Goal: Task Accomplishment & Management: Use online tool/utility

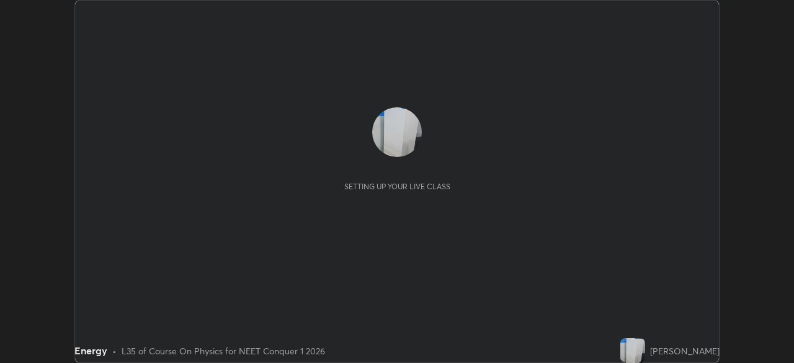
scroll to position [363, 794]
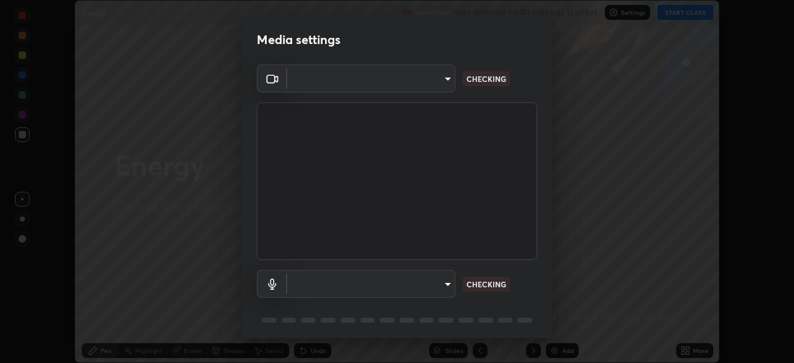
type input "846d0ba8f5080ab81b5b071cdfefeec17a04dc93fe71064fe08a1f5c66129023"
type input "communications"
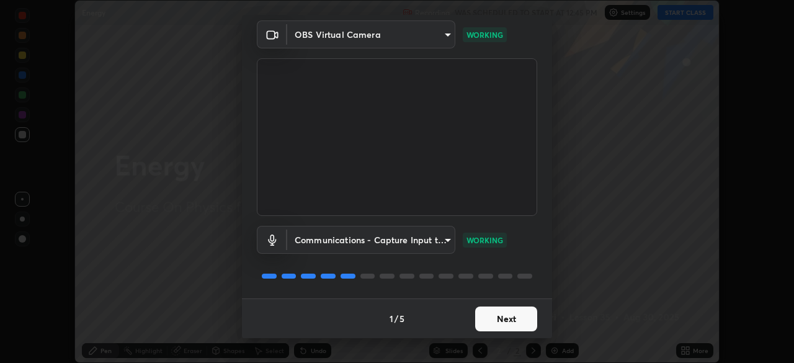
click at [500, 316] on button "Next" at bounding box center [506, 319] width 62 height 25
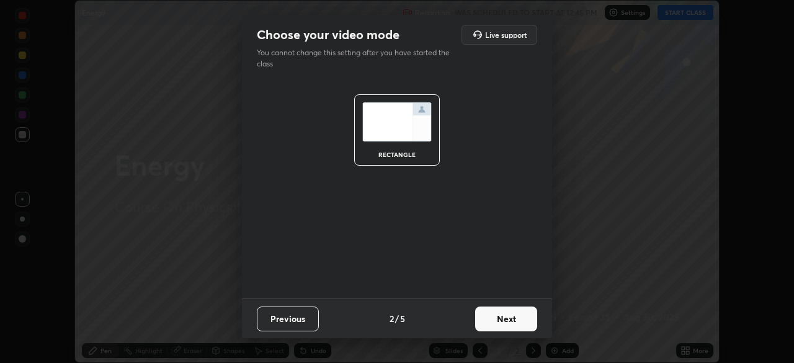
scroll to position [0, 0]
click at [498, 315] on button "Next" at bounding box center [506, 319] width 62 height 25
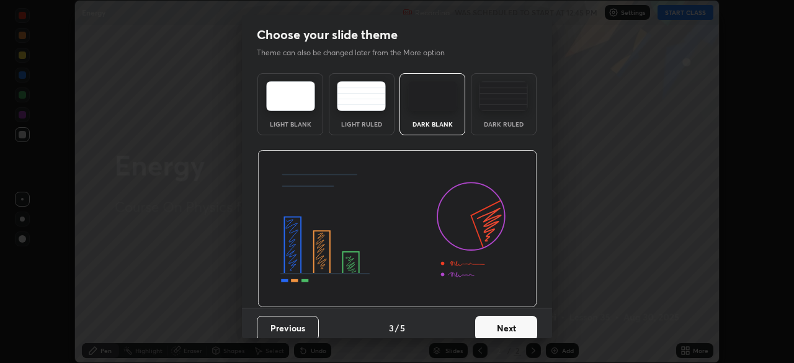
click at [498, 316] on button "Next" at bounding box center [506, 328] width 62 height 25
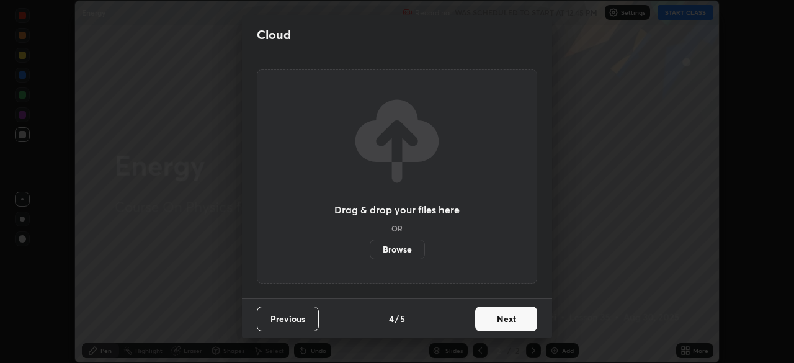
click at [499, 319] on button "Next" at bounding box center [506, 319] width 62 height 25
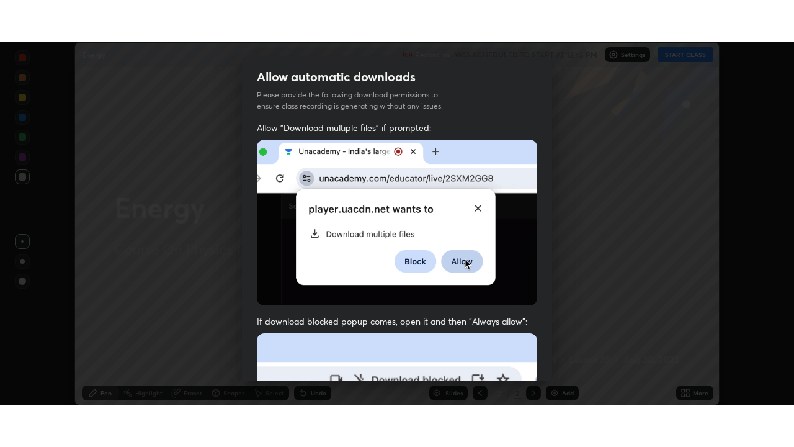
scroll to position [297, 0]
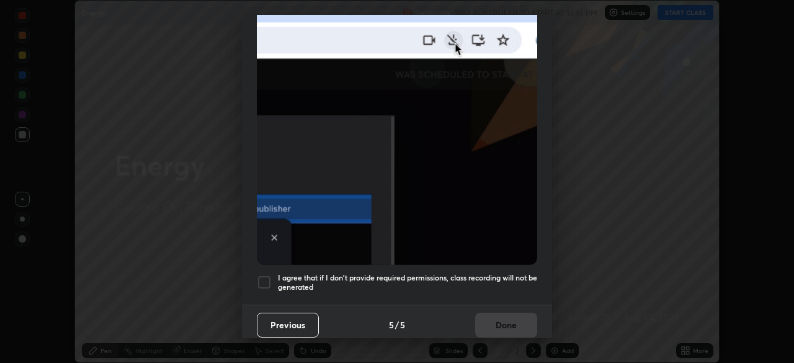
click at [267, 279] on div at bounding box center [264, 282] width 15 height 15
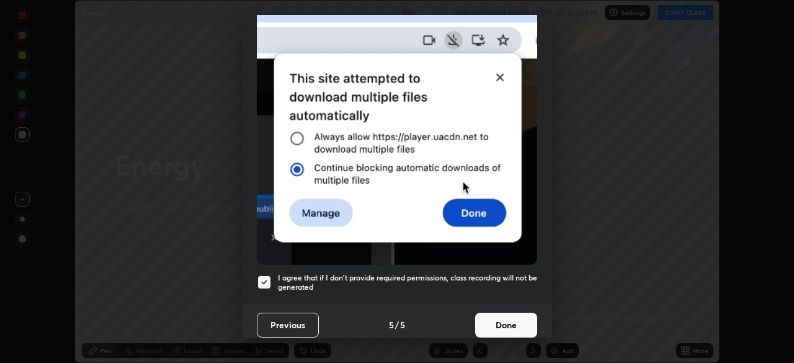
click at [482, 316] on button "Done" at bounding box center [506, 325] width 62 height 25
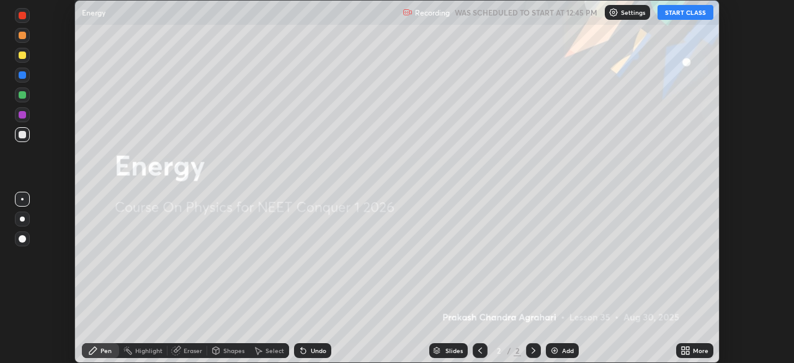
click at [697, 12] on button "START CLASS" at bounding box center [686, 12] width 56 height 15
click at [694, 344] on div "More" at bounding box center [694, 350] width 37 height 15
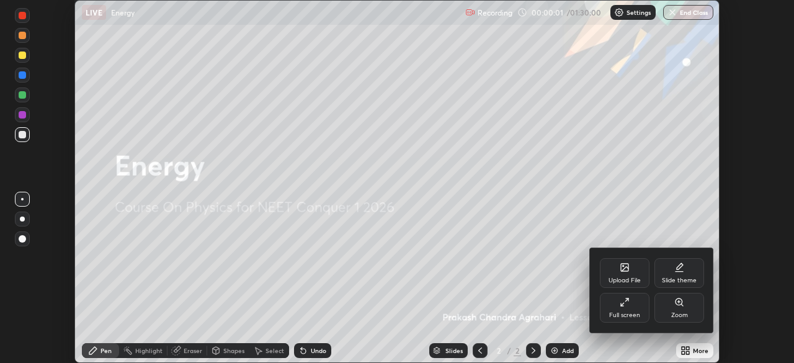
click at [637, 314] on div "Full screen" at bounding box center [624, 315] width 31 height 6
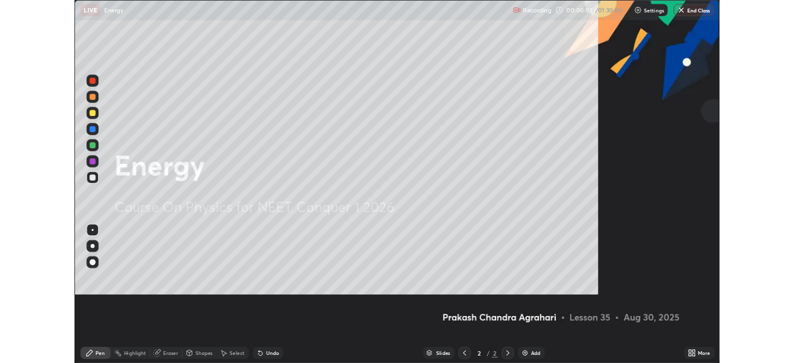
scroll to position [447, 794]
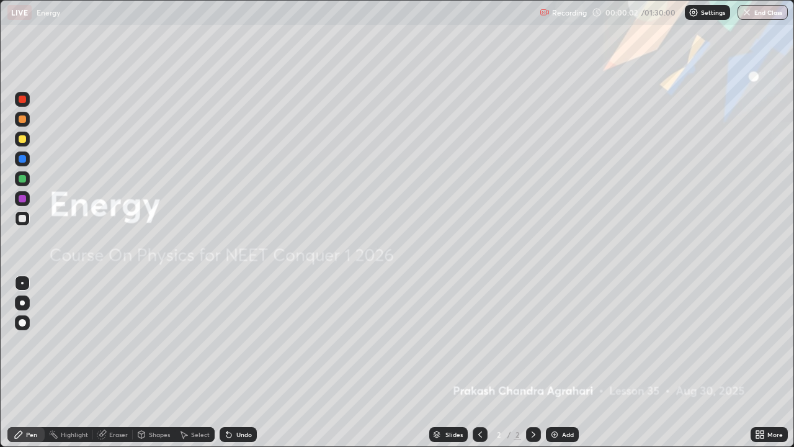
click at [566, 362] on div "Add" at bounding box center [568, 434] width 12 height 6
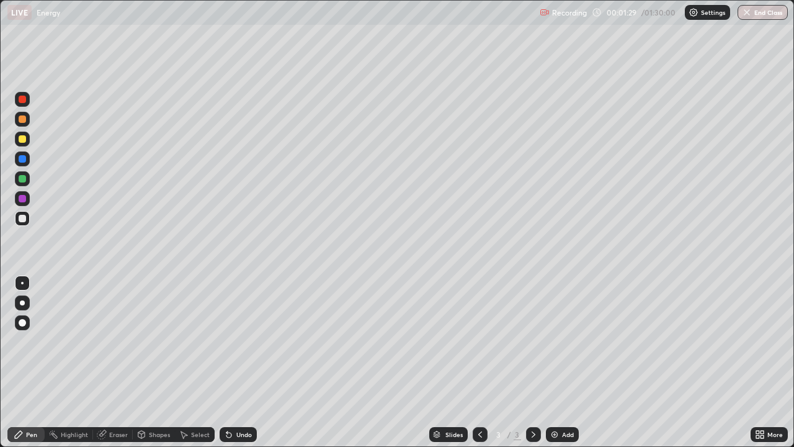
click at [190, 362] on div "Select" at bounding box center [195, 434] width 40 height 15
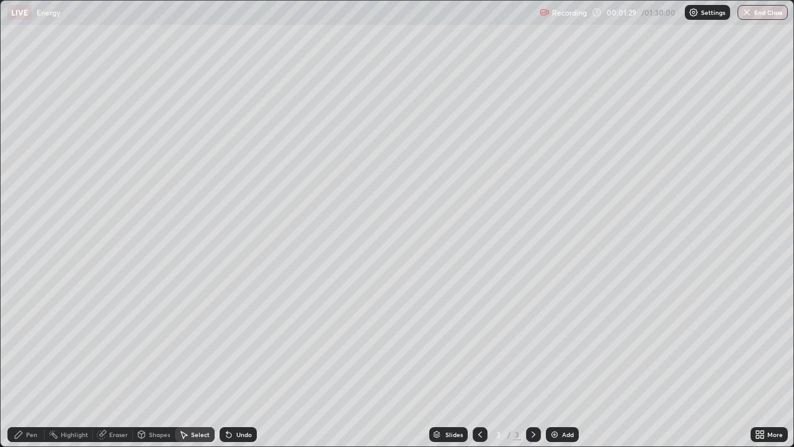
click at [154, 362] on div "Shapes" at bounding box center [159, 434] width 21 height 6
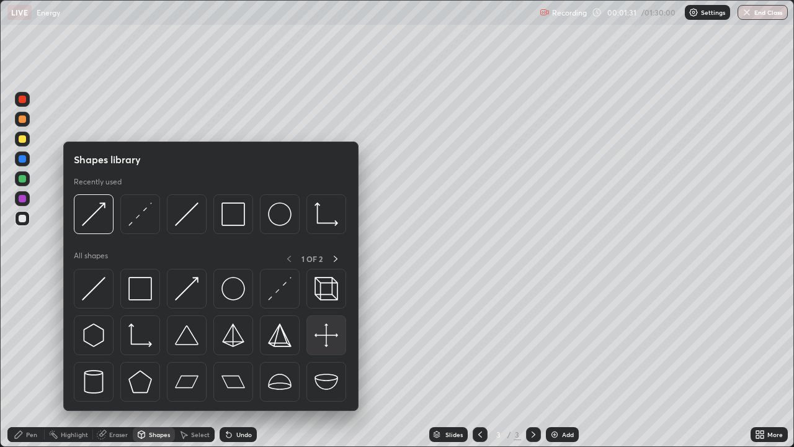
click at [323, 334] on img at bounding box center [327, 335] width 24 height 24
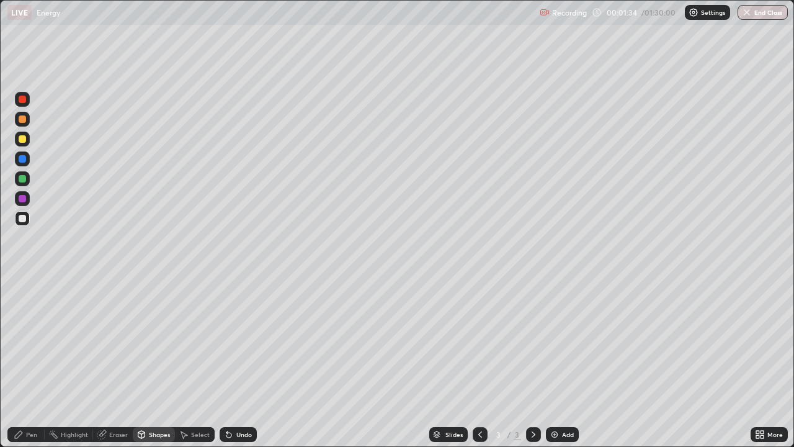
click at [196, 362] on div "Select" at bounding box center [200, 434] width 19 height 6
click at [161, 362] on div "Shapes" at bounding box center [159, 434] width 21 height 6
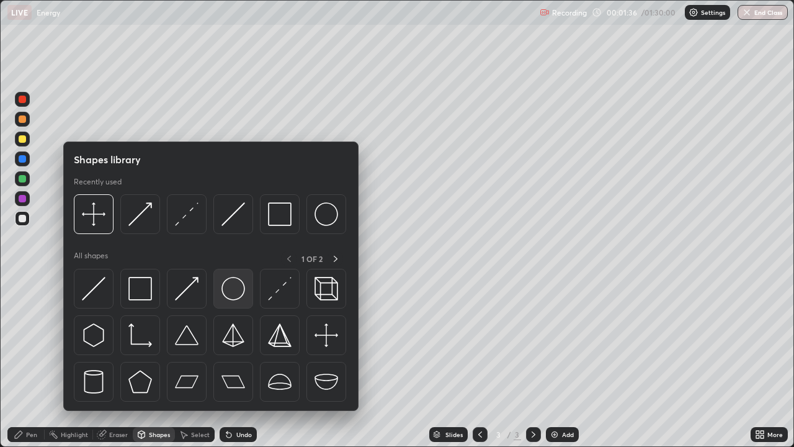
click at [231, 292] on img at bounding box center [234, 289] width 24 height 24
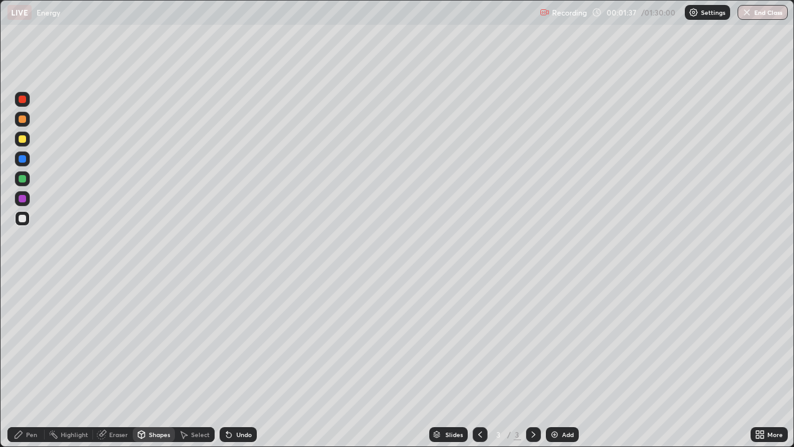
click at [24, 142] on div at bounding box center [22, 138] width 7 height 7
click at [202, 362] on div "Select" at bounding box center [200, 434] width 19 height 6
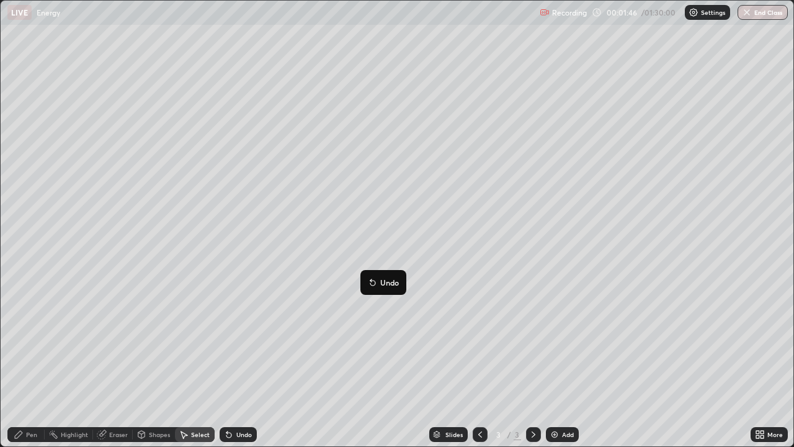
click at [325, 354] on div "0 ° Undo Copy Duplicate Duplicate to new slide Delete" at bounding box center [397, 223] width 793 height 445
click at [28, 362] on div "Pen" at bounding box center [31, 434] width 11 height 6
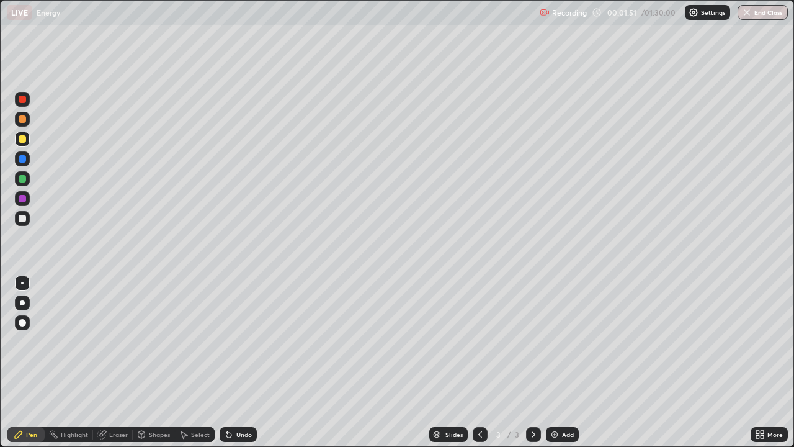
click at [24, 177] on div at bounding box center [22, 178] width 7 height 7
click at [190, 362] on div "Select" at bounding box center [195, 434] width 40 height 15
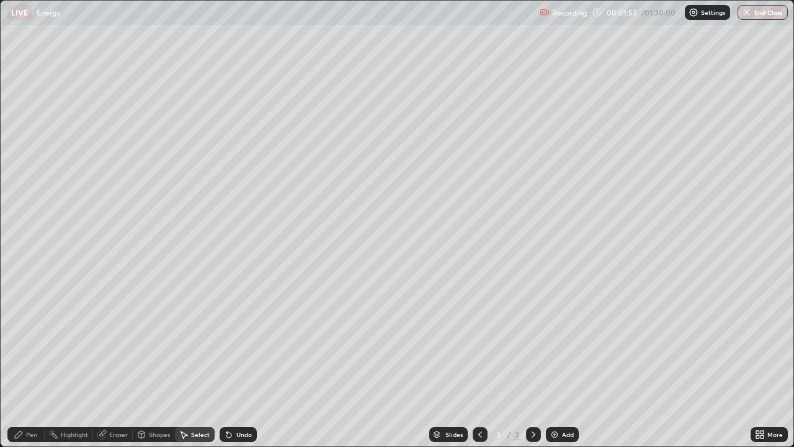
click at [159, 362] on div "Shapes" at bounding box center [159, 434] width 21 height 6
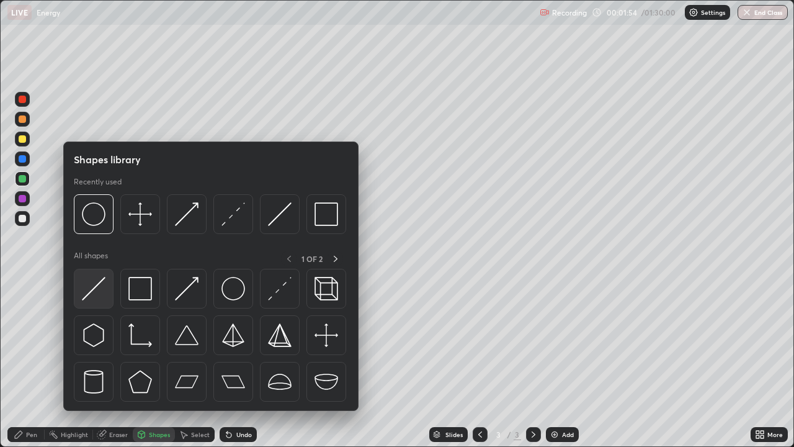
click at [98, 288] on img at bounding box center [94, 289] width 24 height 24
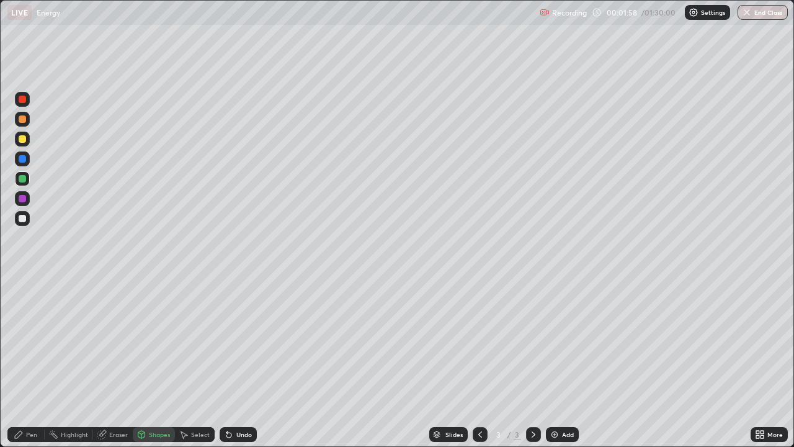
click at [25, 362] on div "Pen" at bounding box center [25, 434] width 37 height 15
click at [200, 362] on div "Select" at bounding box center [200, 434] width 19 height 6
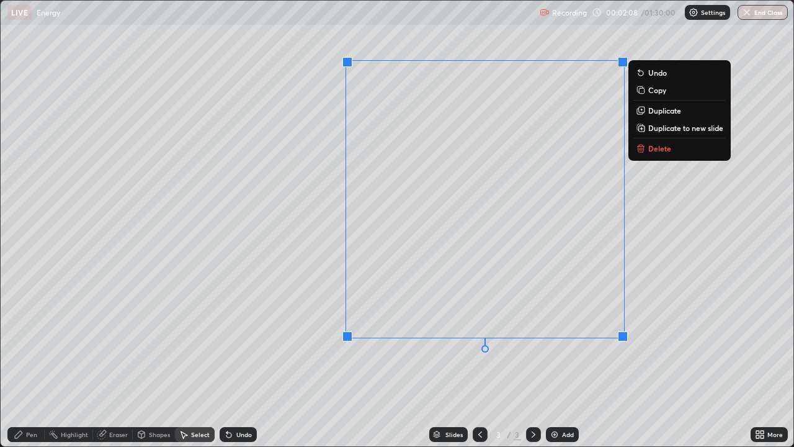
click at [266, 308] on div "0 ° Undo Copy Duplicate Duplicate to new slide Delete" at bounding box center [397, 223] width 793 height 445
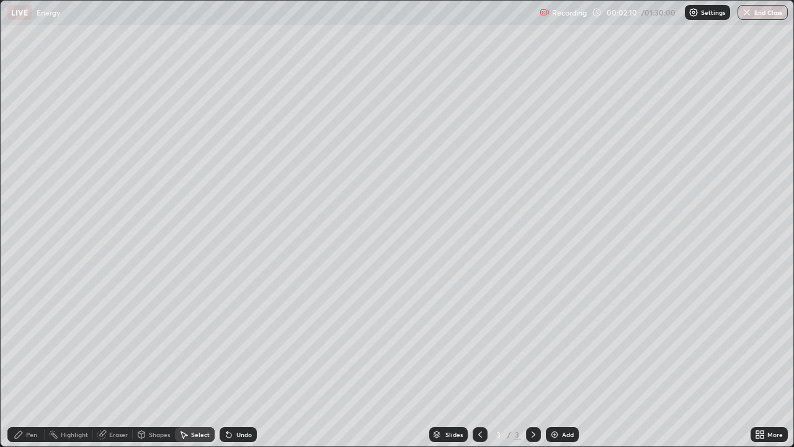
click at [31, 362] on div "Pen" at bounding box center [25, 434] width 37 height 15
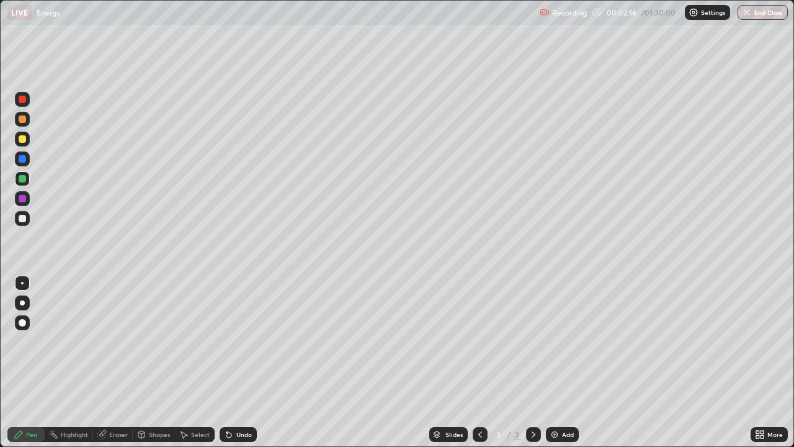
click at [193, 362] on div "Select" at bounding box center [200, 434] width 19 height 6
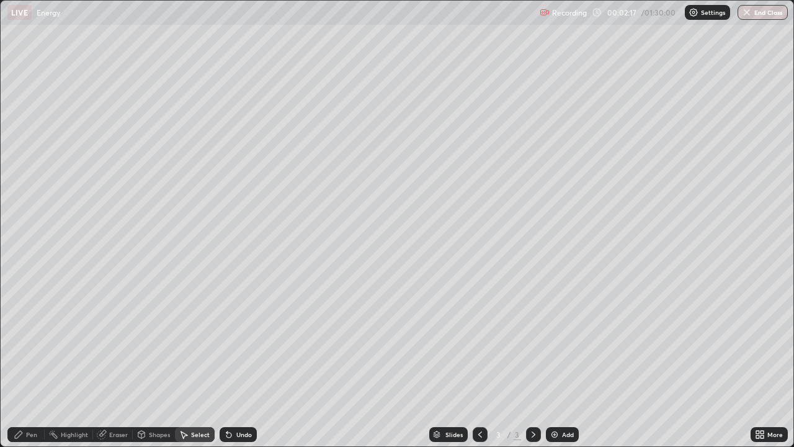
click at [154, 362] on div "Shapes" at bounding box center [159, 434] width 21 height 6
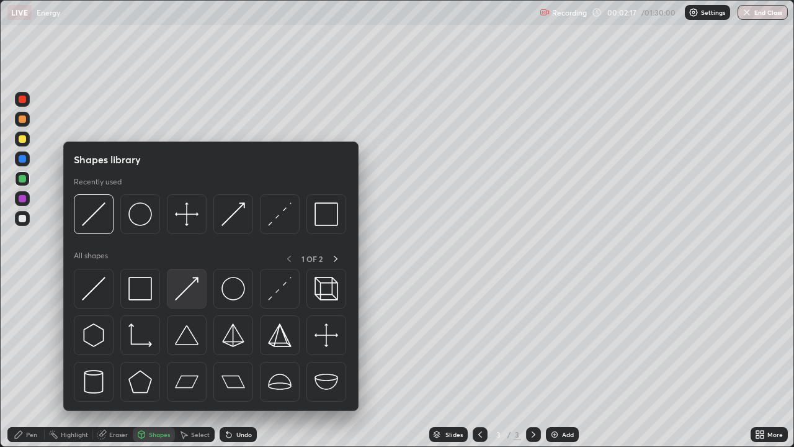
click at [189, 291] on img at bounding box center [187, 289] width 24 height 24
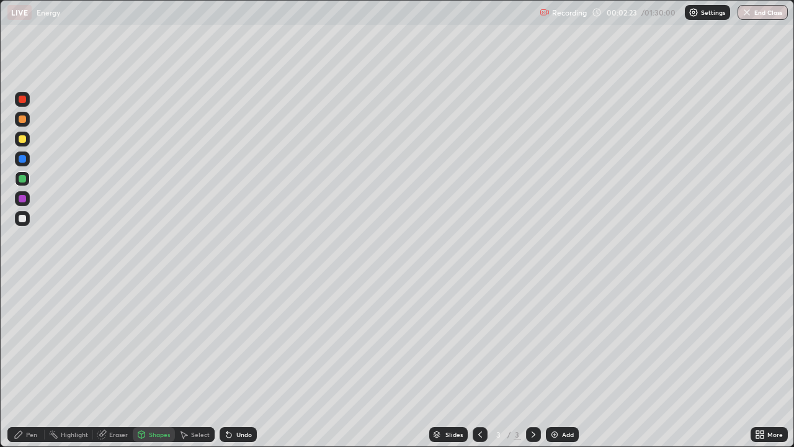
click at [32, 362] on div "Pen" at bounding box center [31, 434] width 11 height 6
click at [120, 362] on div "Eraser" at bounding box center [118, 434] width 19 height 6
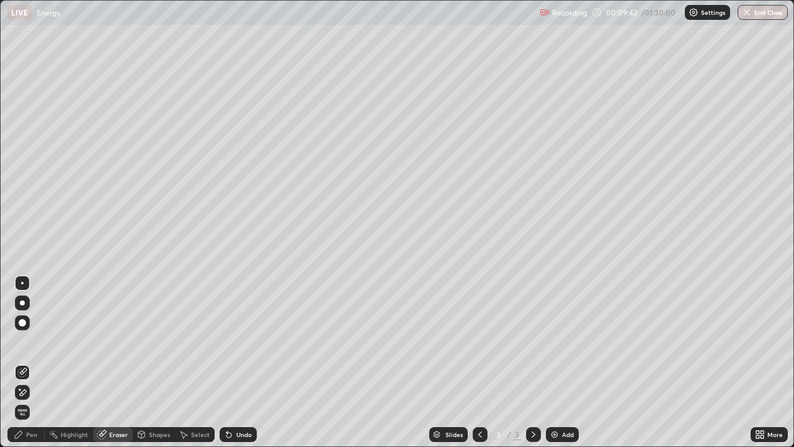
click at [30, 362] on div "Pen" at bounding box center [25, 434] width 37 height 15
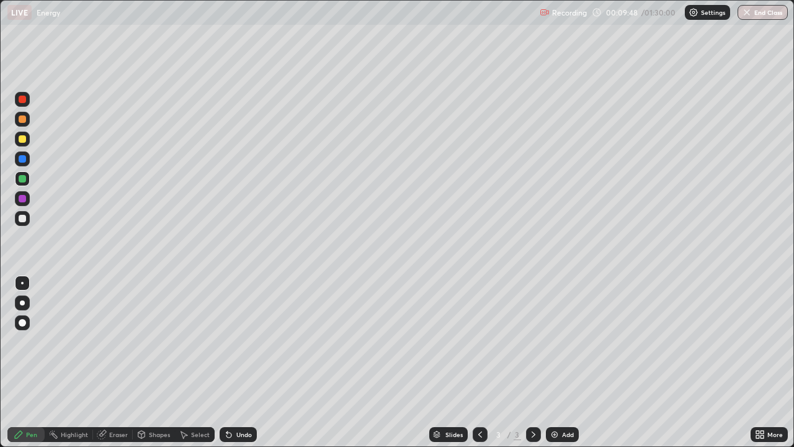
click at [237, 362] on div "Undo" at bounding box center [244, 434] width 16 height 6
click at [239, 362] on div "Undo" at bounding box center [244, 434] width 16 height 6
click at [240, 362] on div "Undo" at bounding box center [244, 434] width 16 height 6
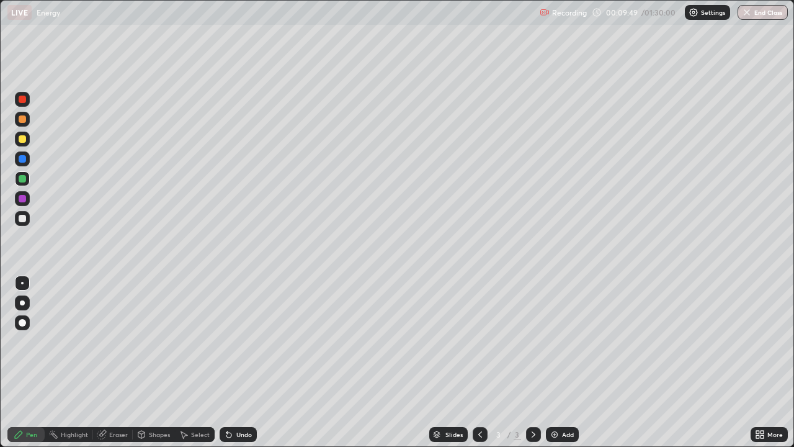
click at [241, 362] on div "Undo" at bounding box center [244, 434] width 16 height 6
click at [24, 302] on div at bounding box center [22, 302] width 5 height 5
click at [233, 362] on div "Undo" at bounding box center [238, 434] width 37 height 15
click at [111, 362] on div "Eraser" at bounding box center [118, 434] width 19 height 6
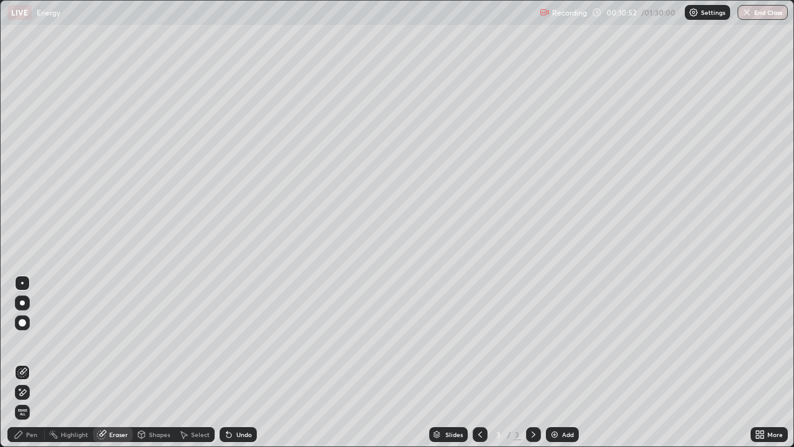
click at [199, 362] on div "Select" at bounding box center [200, 434] width 19 height 6
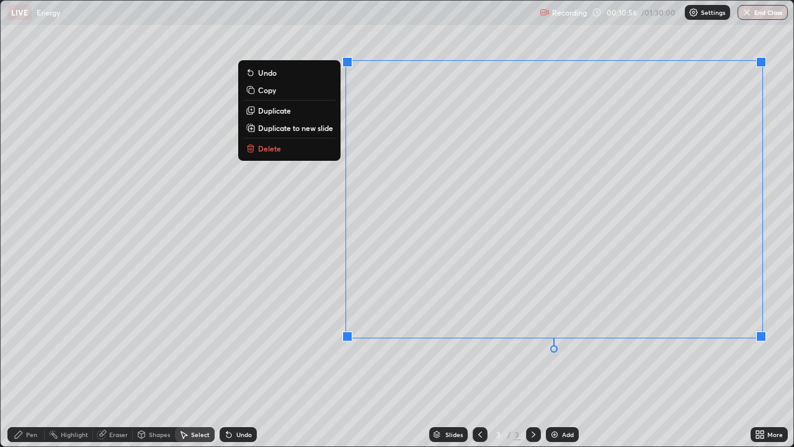
click at [309, 125] on p "Duplicate to new slide" at bounding box center [295, 128] width 75 height 10
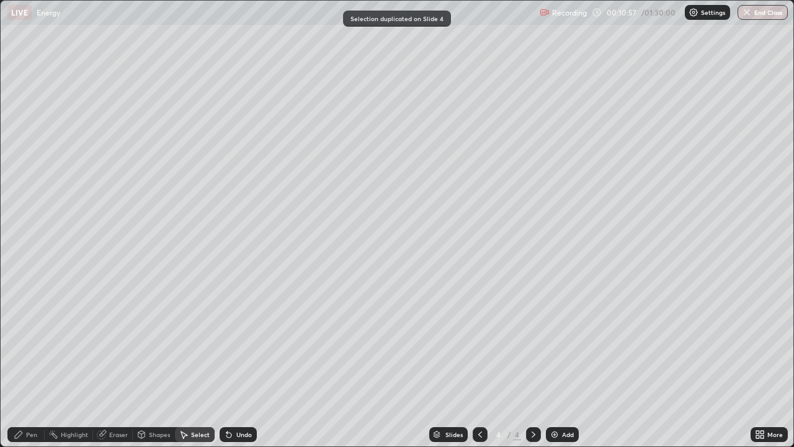
click at [114, 362] on div "Eraser" at bounding box center [113, 434] width 40 height 15
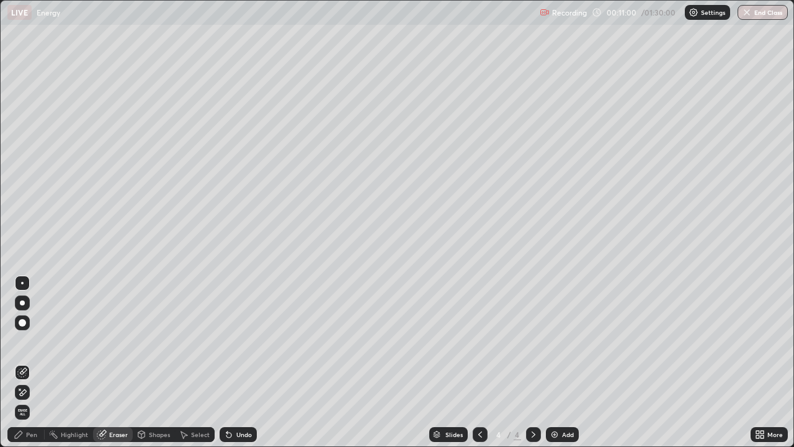
click at [23, 362] on icon at bounding box center [22, 392] width 10 height 11
click at [239, 362] on div "Undo" at bounding box center [244, 434] width 16 height 6
click at [234, 362] on div "Undo" at bounding box center [238, 434] width 37 height 15
click at [241, 362] on div "Undo" at bounding box center [244, 434] width 16 height 6
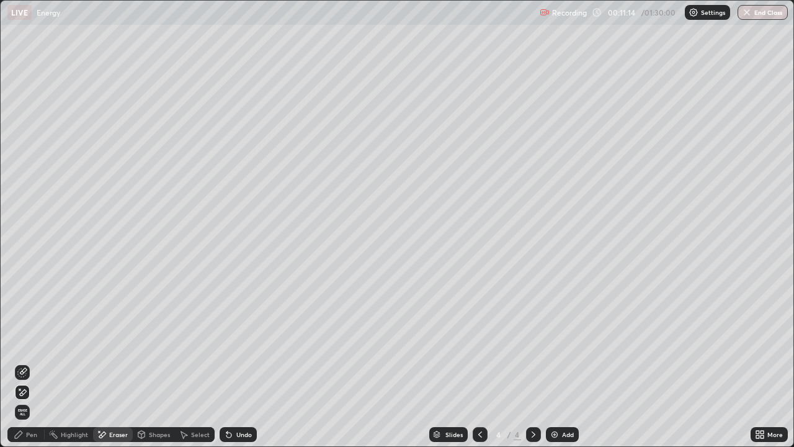
click at [241, 362] on div "Undo" at bounding box center [244, 434] width 16 height 6
click at [243, 362] on div "Undo" at bounding box center [244, 434] width 16 height 6
click at [244, 362] on div "Undo" at bounding box center [244, 434] width 16 height 6
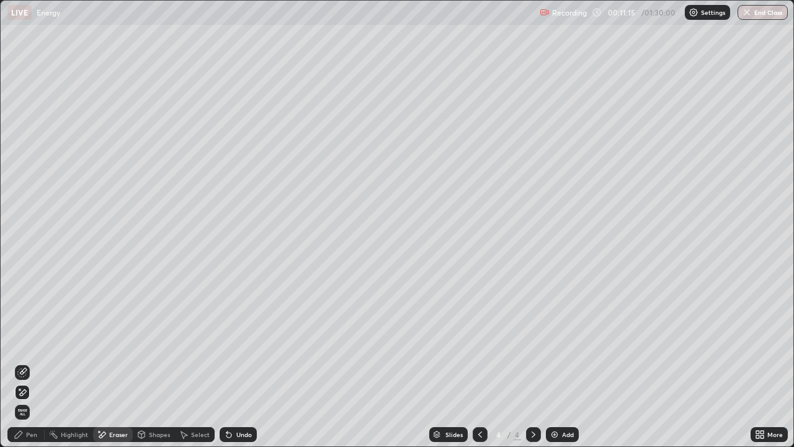
click at [244, 362] on div "Undo" at bounding box center [244, 434] width 16 height 6
click at [244, 362] on div "Undo" at bounding box center [238, 434] width 37 height 15
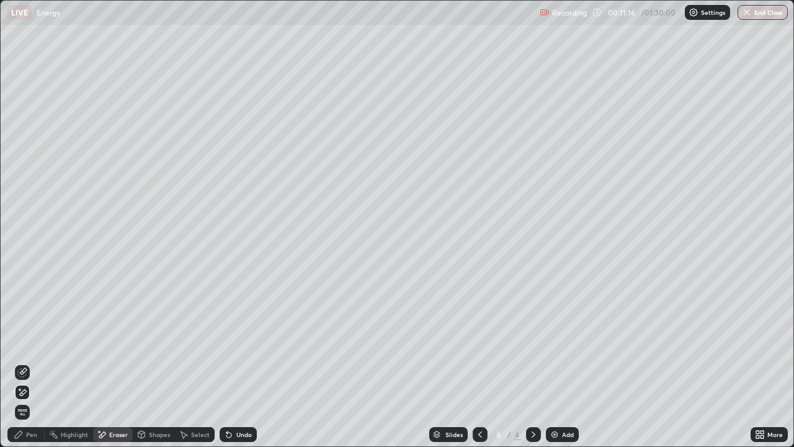
click at [244, 362] on div "Undo" at bounding box center [238, 434] width 37 height 15
click at [240, 362] on div "Undo" at bounding box center [244, 434] width 16 height 6
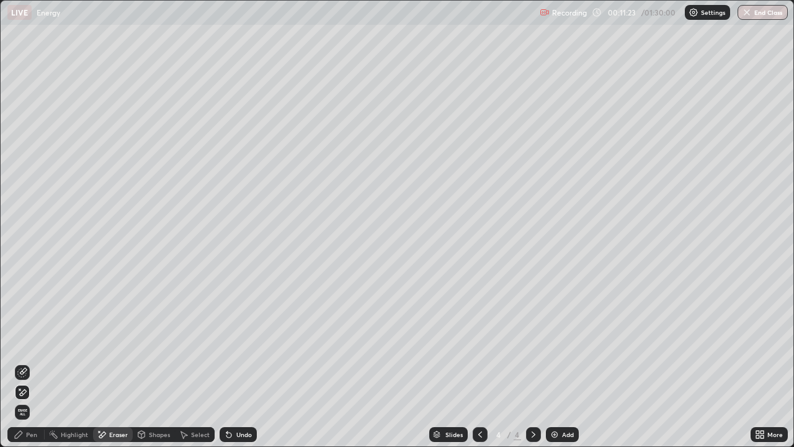
click at [248, 362] on div "Undo" at bounding box center [244, 434] width 16 height 6
click at [244, 362] on div "Undo" at bounding box center [244, 434] width 16 height 6
click at [243, 362] on div "Undo" at bounding box center [244, 434] width 16 height 6
click at [241, 362] on div "Undo" at bounding box center [238, 434] width 37 height 15
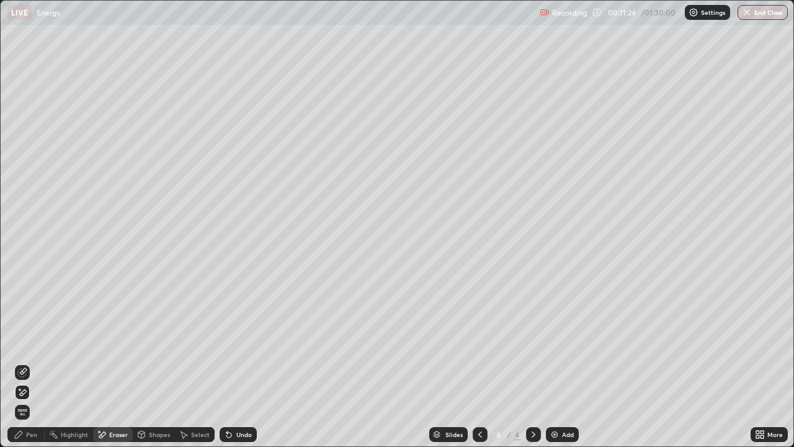
click at [240, 362] on div "Undo" at bounding box center [238, 434] width 37 height 15
click at [239, 362] on div "Undo" at bounding box center [238, 434] width 37 height 15
click at [27, 362] on icon at bounding box center [22, 372] width 10 height 10
click at [24, 362] on icon at bounding box center [22, 392] width 10 height 11
click at [13, 362] on div "Pen" at bounding box center [25, 434] width 37 height 15
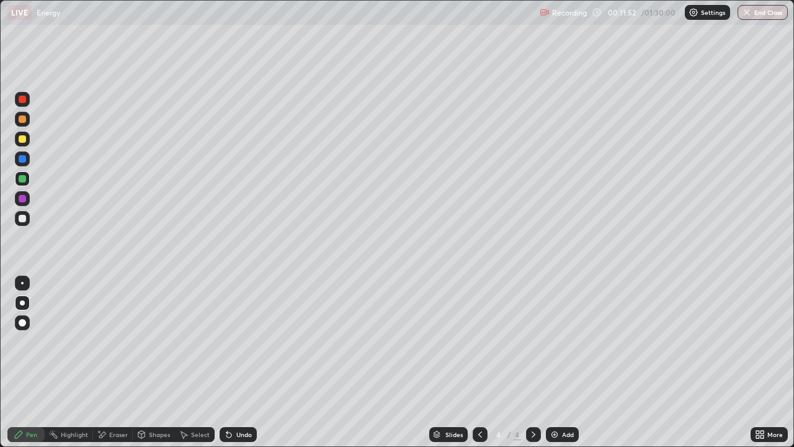
click at [24, 139] on div at bounding box center [22, 138] width 7 height 7
click at [126, 362] on div "Eraser" at bounding box center [118, 434] width 19 height 6
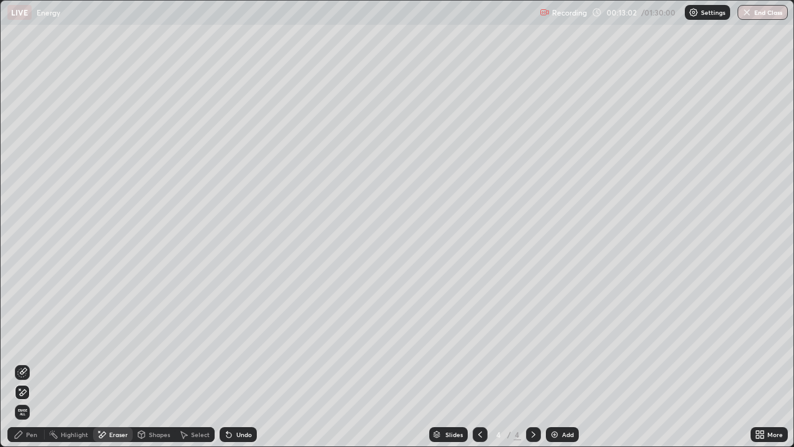
click at [30, 362] on div "Pen" at bounding box center [31, 434] width 11 height 6
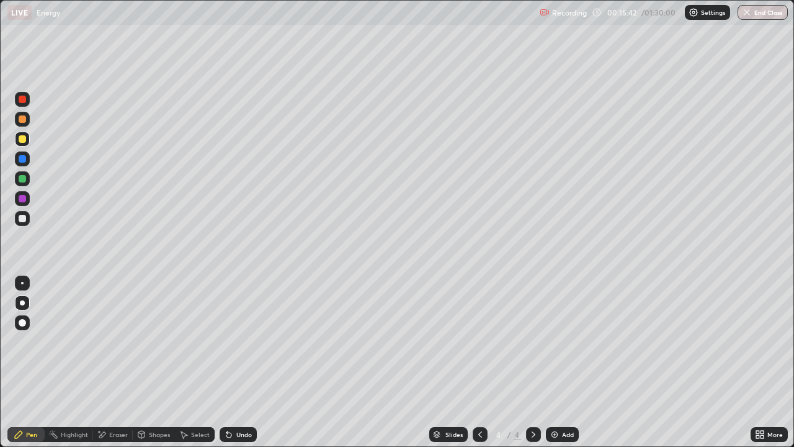
click at [150, 362] on div "Shapes" at bounding box center [159, 434] width 21 height 6
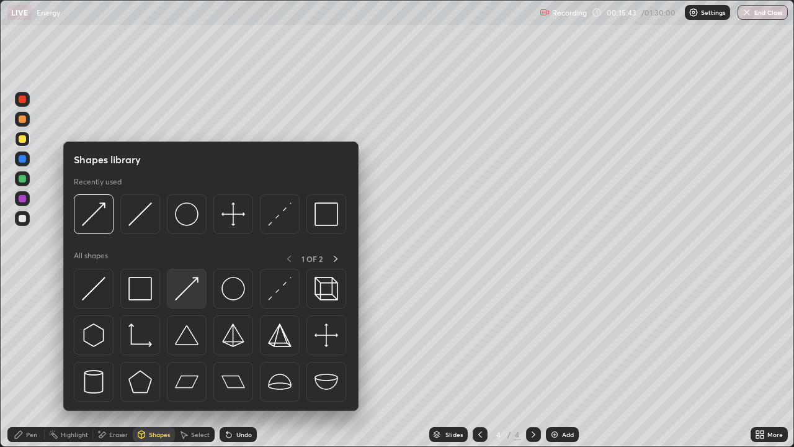
click at [186, 295] on img at bounding box center [187, 289] width 24 height 24
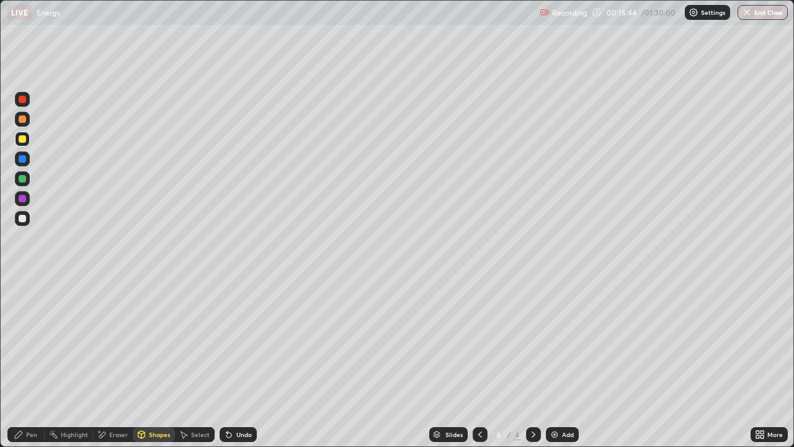
click at [24, 179] on div at bounding box center [22, 178] width 7 height 7
click at [32, 362] on div "Pen" at bounding box center [31, 434] width 11 height 6
click at [23, 145] on div at bounding box center [22, 139] width 15 height 15
click at [562, 362] on div "Add" at bounding box center [562, 434] width 33 height 15
click at [200, 362] on div "Select" at bounding box center [200, 434] width 19 height 6
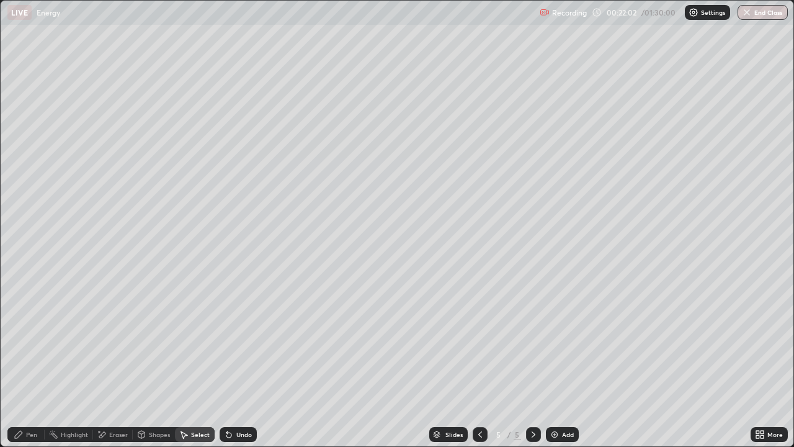
click at [26, 362] on div "Pen" at bounding box center [25, 434] width 37 height 15
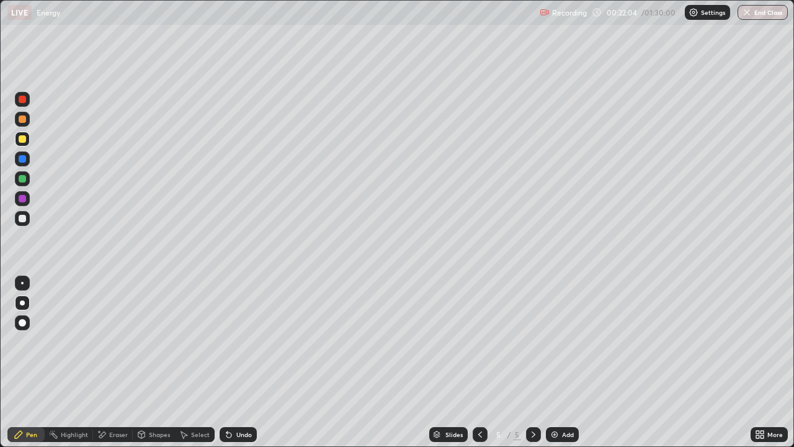
click at [200, 362] on div "Select" at bounding box center [200, 434] width 19 height 6
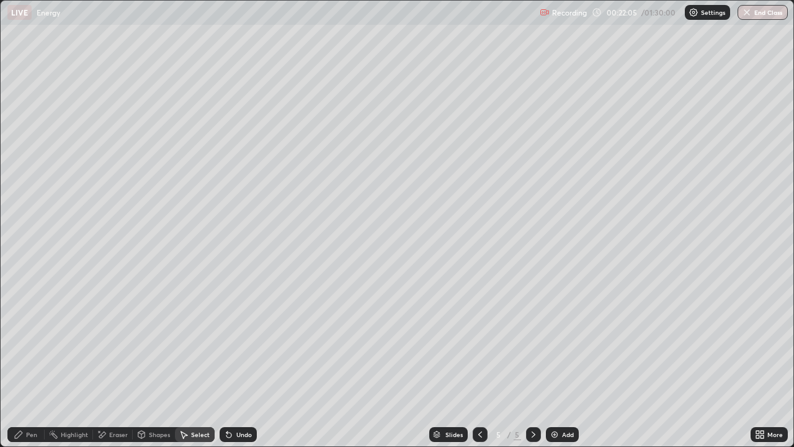
click at [152, 362] on div "Shapes" at bounding box center [159, 434] width 21 height 6
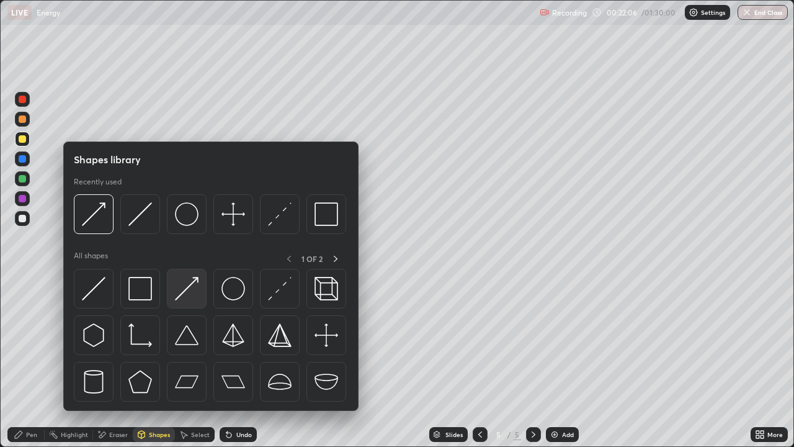
click at [186, 302] on div at bounding box center [187, 289] width 40 height 40
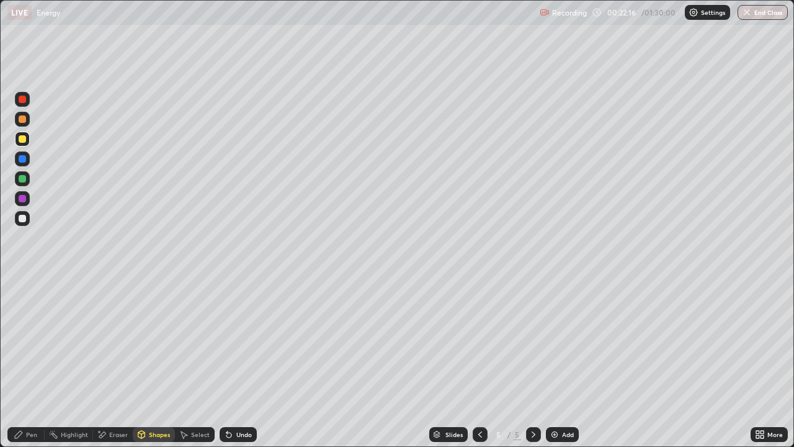
click at [30, 362] on div "Pen" at bounding box center [25, 434] width 37 height 15
click at [201, 362] on div "Select" at bounding box center [200, 434] width 19 height 6
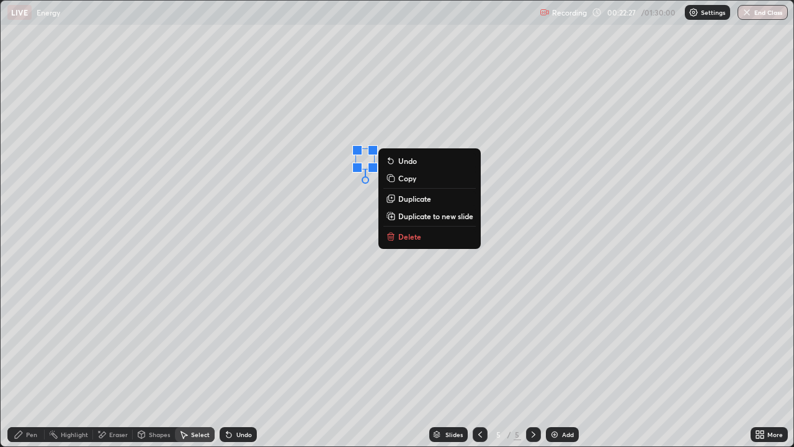
click at [346, 194] on div "0 ° Undo Copy Duplicate Duplicate to new slide Delete" at bounding box center [397, 223] width 793 height 445
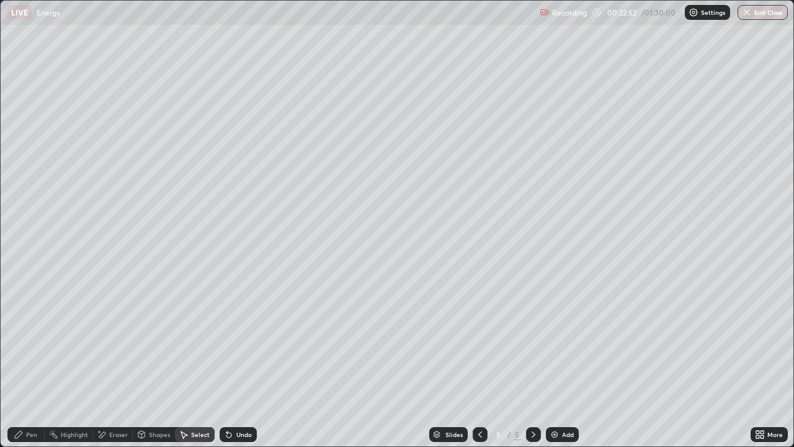
click at [239, 362] on div "Undo" at bounding box center [238, 434] width 37 height 15
click at [155, 362] on div "Shapes" at bounding box center [159, 434] width 21 height 6
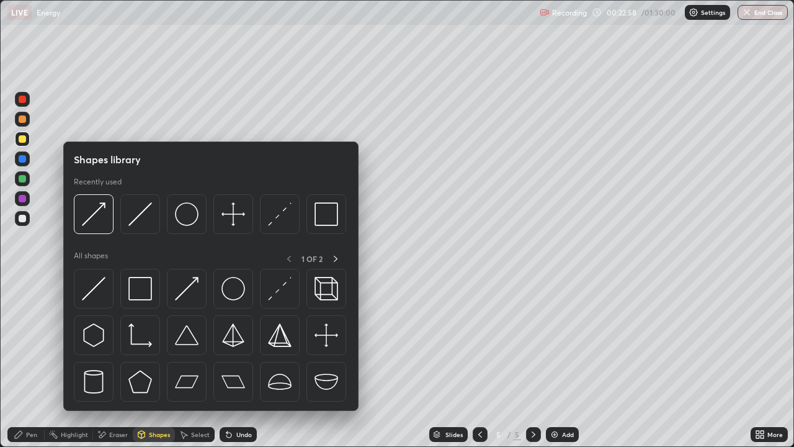
click at [119, 362] on div "Eraser" at bounding box center [118, 434] width 19 height 6
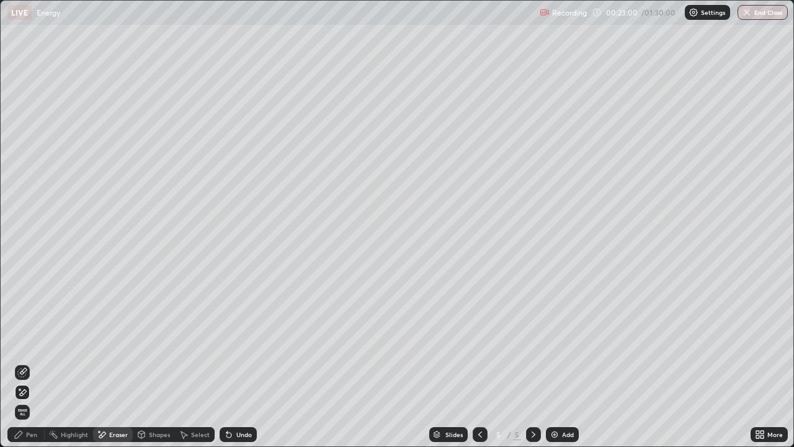
click at [240, 362] on div "Undo" at bounding box center [244, 434] width 16 height 6
click at [24, 362] on div "Pen" at bounding box center [25, 434] width 37 height 15
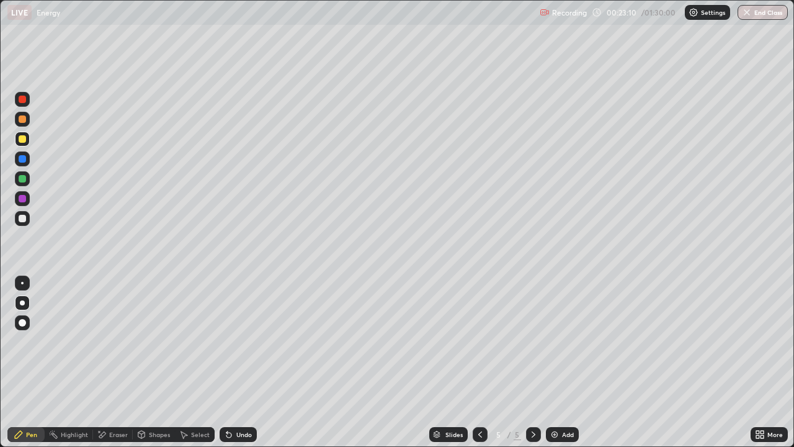
click at [241, 362] on div "Undo" at bounding box center [244, 434] width 16 height 6
click at [156, 362] on div "Shapes" at bounding box center [159, 434] width 21 height 6
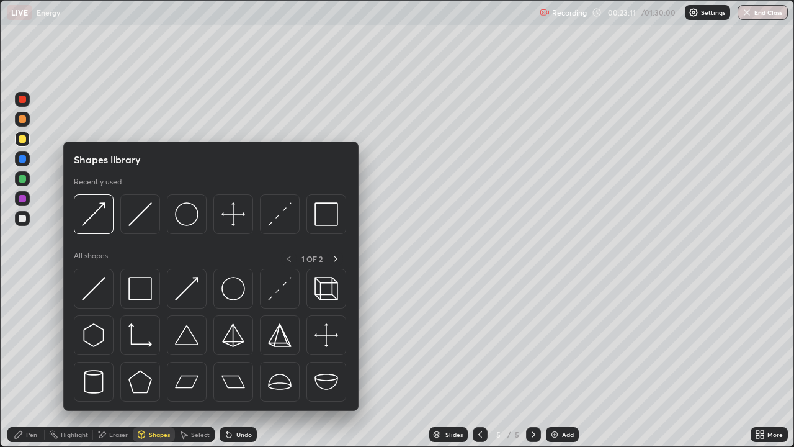
click at [189, 362] on div "Select" at bounding box center [195, 434] width 40 height 15
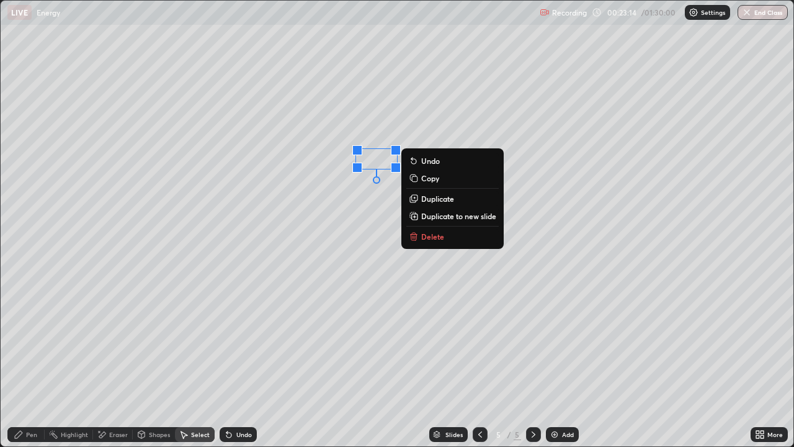
click at [329, 208] on div "0 ° Undo Copy Duplicate Duplicate to new slide Delete" at bounding box center [397, 223] width 793 height 445
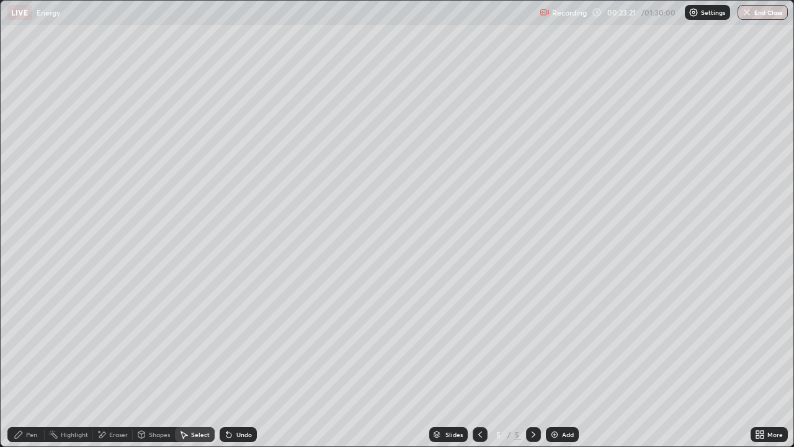
click at [25, 362] on div "Pen" at bounding box center [25, 434] width 37 height 15
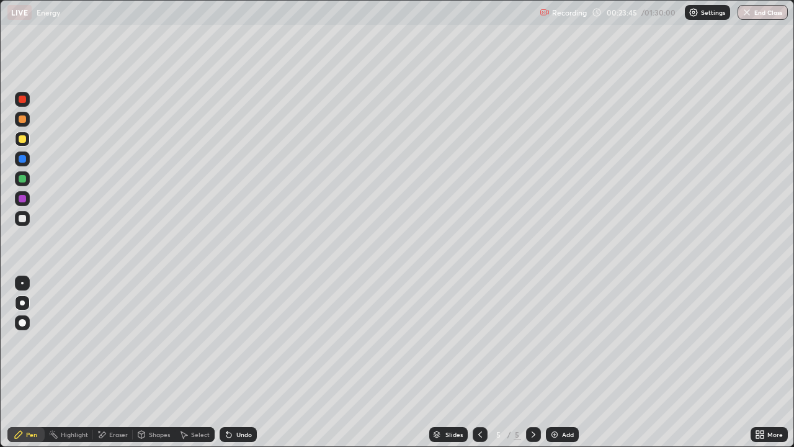
click at [479, 362] on icon at bounding box center [480, 434] width 10 height 10
click at [22, 180] on div at bounding box center [22, 178] width 7 height 7
click at [229, 362] on icon at bounding box center [228, 434] width 5 height 5
click at [230, 362] on icon at bounding box center [229, 434] width 10 height 10
click at [236, 362] on div "Undo" at bounding box center [244, 434] width 16 height 6
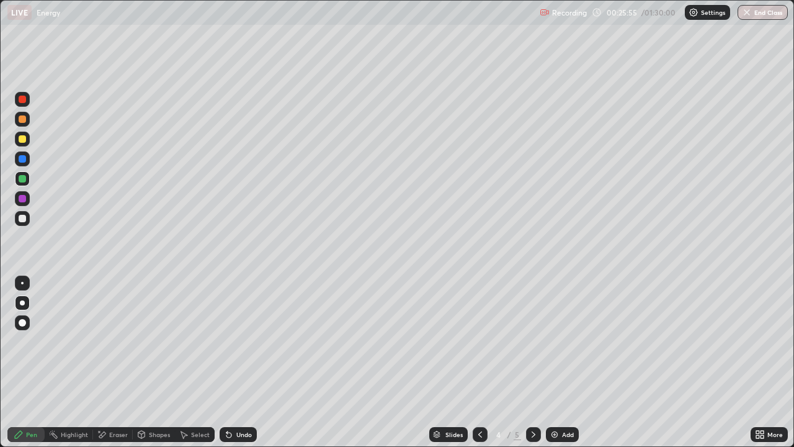
click at [235, 362] on div "Undo" at bounding box center [238, 434] width 37 height 15
click at [555, 362] on img at bounding box center [555, 434] width 10 height 10
click at [24, 138] on div at bounding box center [22, 138] width 7 height 7
click at [233, 362] on div "Undo" at bounding box center [238, 434] width 37 height 15
click at [241, 362] on div "Undo" at bounding box center [244, 434] width 16 height 6
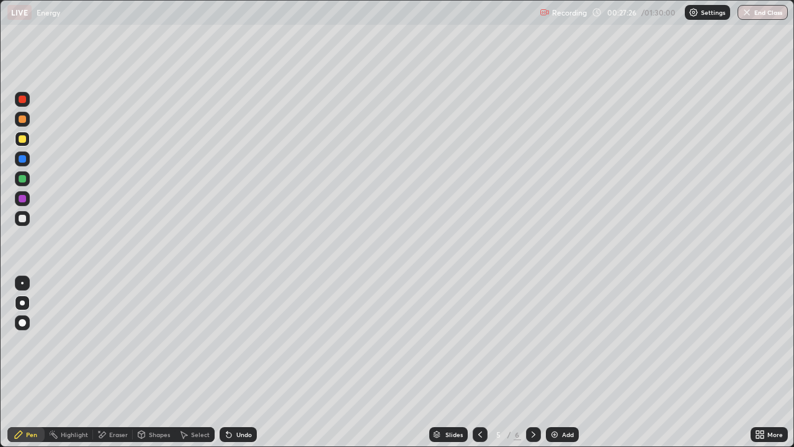
click at [241, 362] on div "Undo" at bounding box center [244, 434] width 16 height 6
click at [233, 362] on div "Undo" at bounding box center [238, 434] width 37 height 15
click at [237, 362] on div "Undo" at bounding box center [238, 434] width 37 height 15
click at [235, 362] on div "Undo" at bounding box center [238, 434] width 37 height 15
click at [107, 362] on div "Eraser" at bounding box center [113, 434] width 40 height 15
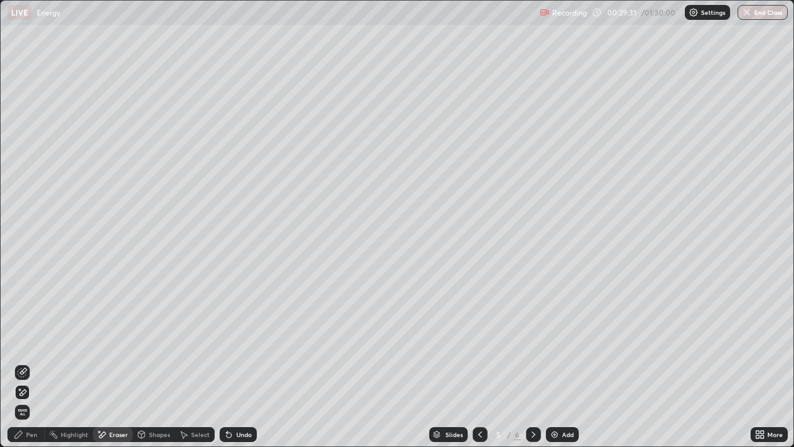
click at [32, 362] on div "Pen" at bounding box center [25, 434] width 37 height 15
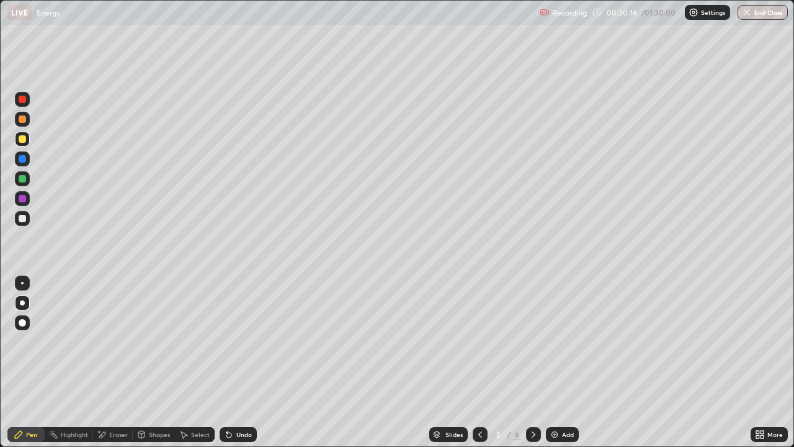
click at [239, 362] on div "Undo" at bounding box center [244, 434] width 16 height 6
click at [241, 362] on div "Undo" at bounding box center [244, 434] width 16 height 6
click at [238, 362] on div "Undo" at bounding box center [244, 434] width 16 height 6
click at [243, 362] on div "Undo" at bounding box center [244, 434] width 16 height 6
click at [23, 218] on div at bounding box center [22, 218] width 7 height 7
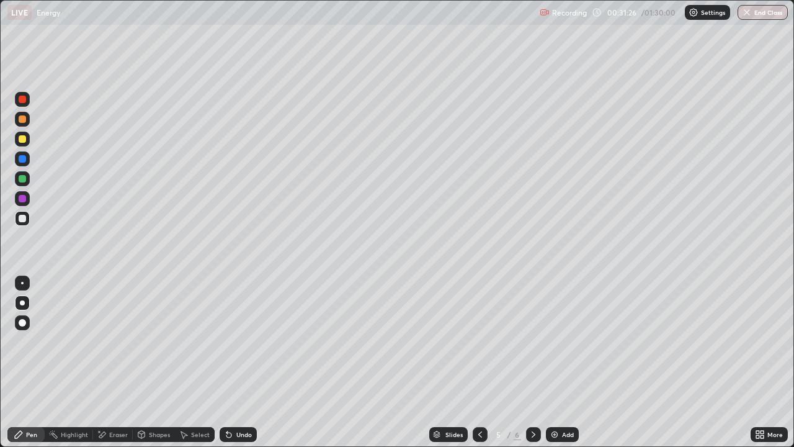
click at [553, 362] on img at bounding box center [555, 434] width 10 height 10
click at [233, 362] on div "Undo" at bounding box center [238, 434] width 37 height 15
click at [0, 362] on div "Setting up your live class" at bounding box center [397, 223] width 794 height 447
click at [17, 138] on div at bounding box center [22, 139] width 15 height 15
click at [198, 362] on div "Select" at bounding box center [200, 434] width 19 height 6
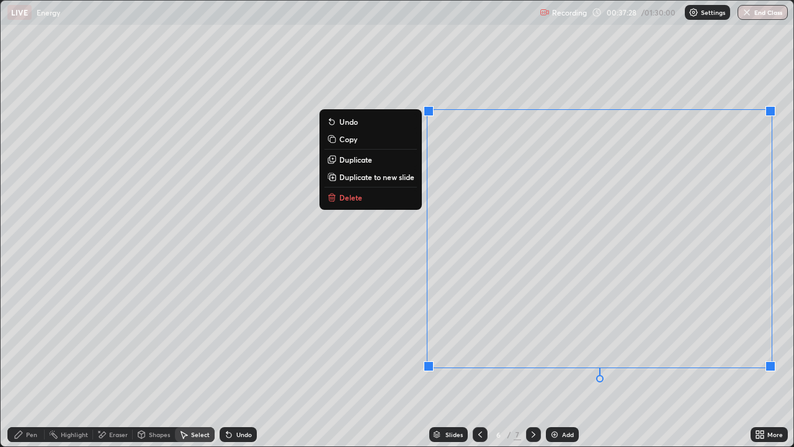
click at [385, 362] on div "0 ° Undo Copy Duplicate Duplicate to new slide Delete" at bounding box center [397, 223] width 793 height 445
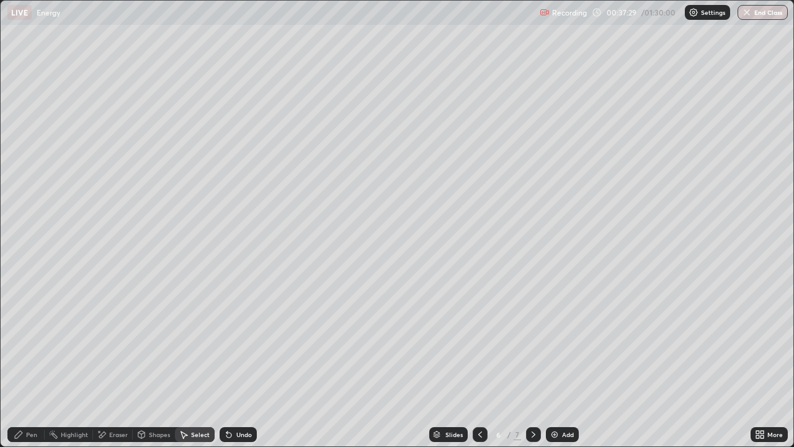
click at [125, 362] on div "Eraser" at bounding box center [118, 434] width 19 height 6
click at [26, 362] on div "Pen" at bounding box center [25, 434] width 37 height 15
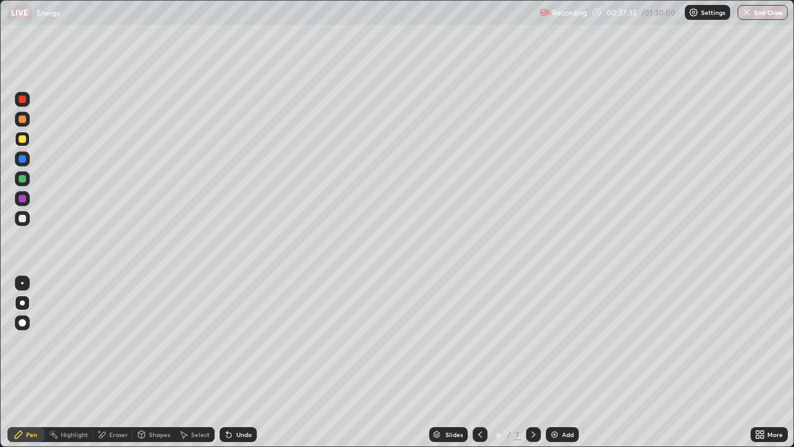
click at [115, 362] on div "Eraser" at bounding box center [118, 434] width 19 height 6
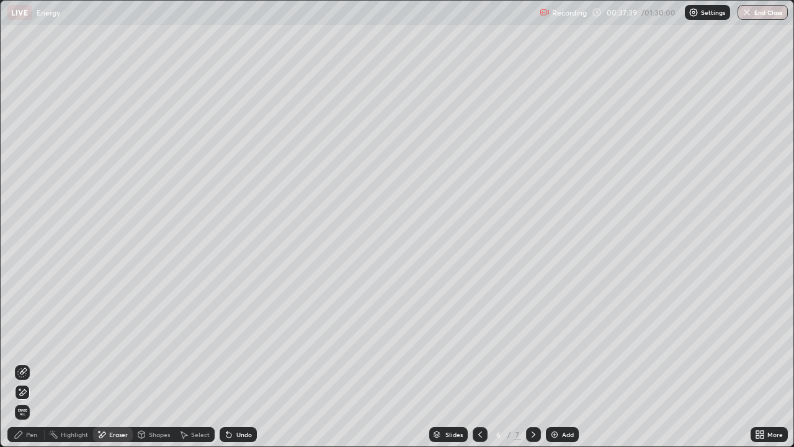
click at [31, 362] on div "Pen" at bounding box center [31, 434] width 11 height 6
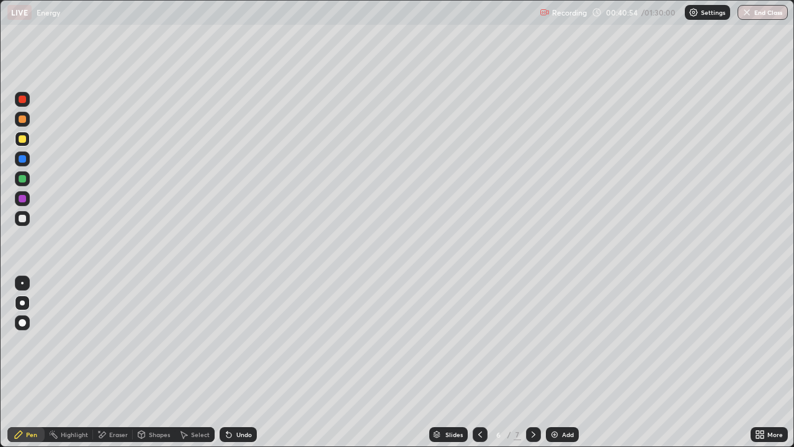
click at [560, 362] on div "Add" at bounding box center [562, 434] width 33 height 15
click at [554, 362] on img at bounding box center [555, 434] width 10 height 10
click at [116, 362] on div "Eraser" at bounding box center [118, 434] width 19 height 6
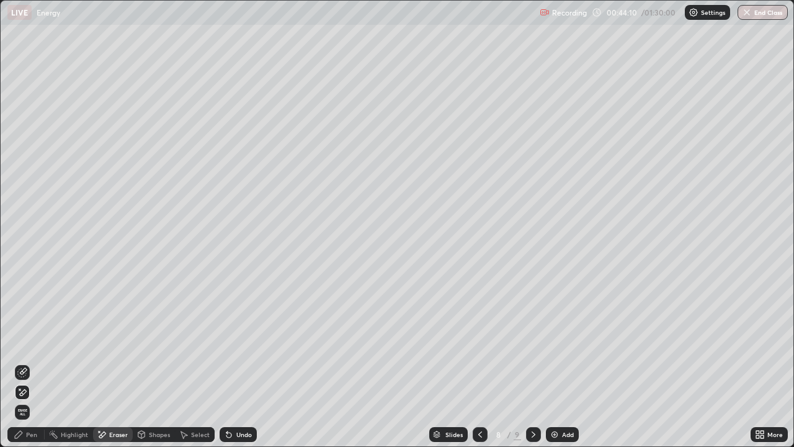
click at [30, 362] on div "Pen" at bounding box center [31, 434] width 11 height 6
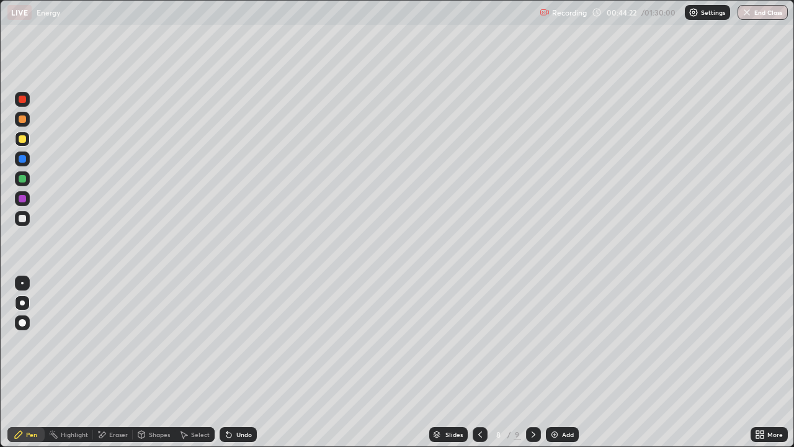
click at [758, 362] on icon at bounding box center [760, 434] width 10 height 10
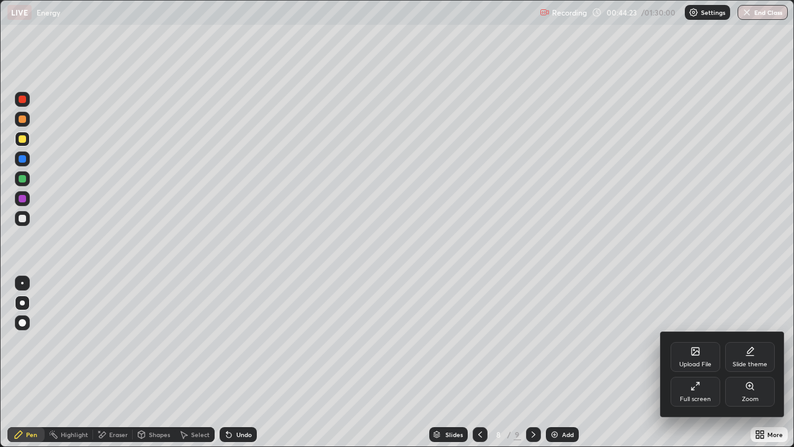
click at [699, 362] on icon at bounding box center [696, 386] width 10 height 10
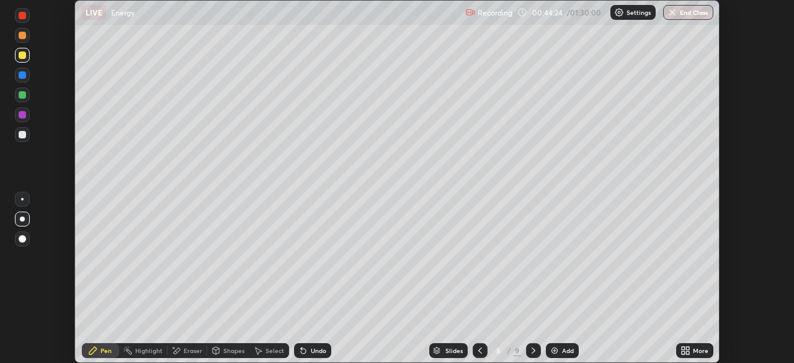
scroll to position [61682, 61251]
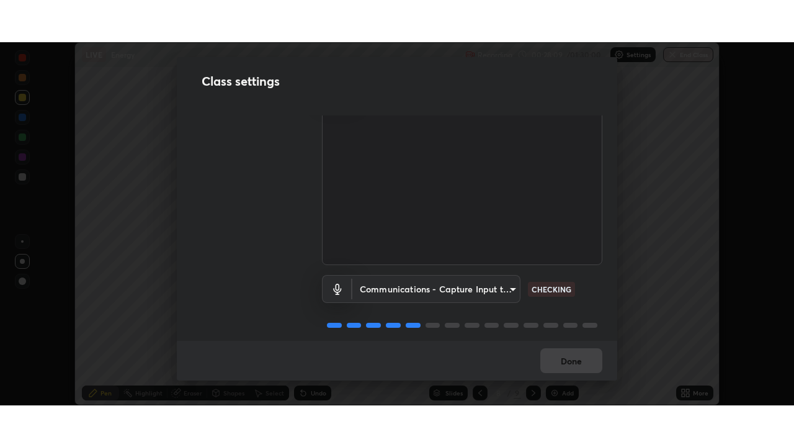
scroll to position [56, 0]
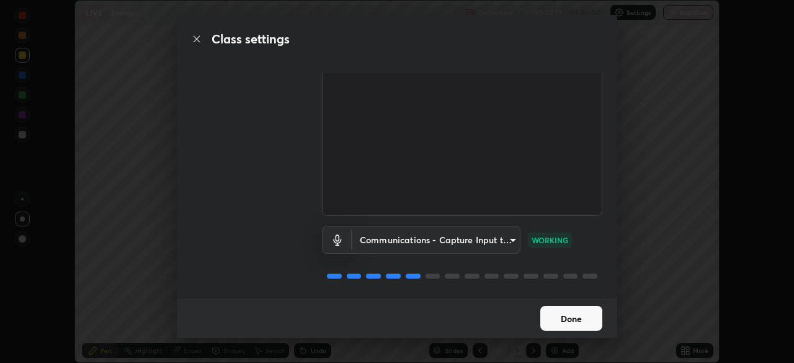
click at [564, 316] on button "Done" at bounding box center [571, 318] width 62 height 25
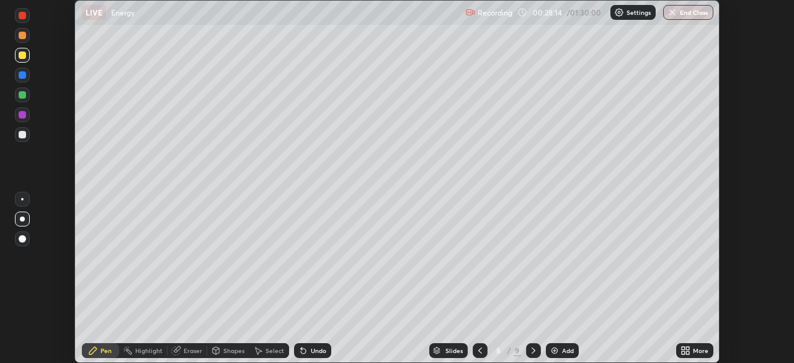
click at [686, 351] on icon at bounding box center [686, 351] width 10 height 10
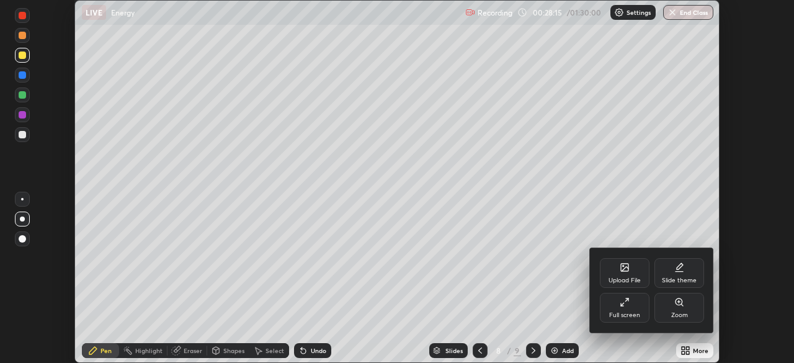
click at [633, 308] on div "Full screen" at bounding box center [625, 308] width 50 height 30
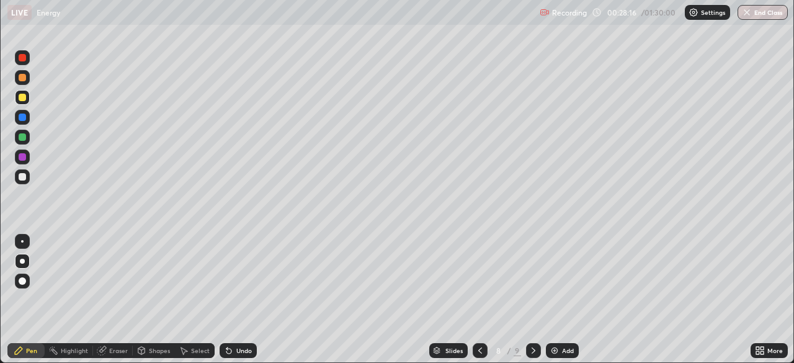
scroll to position [447, 794]
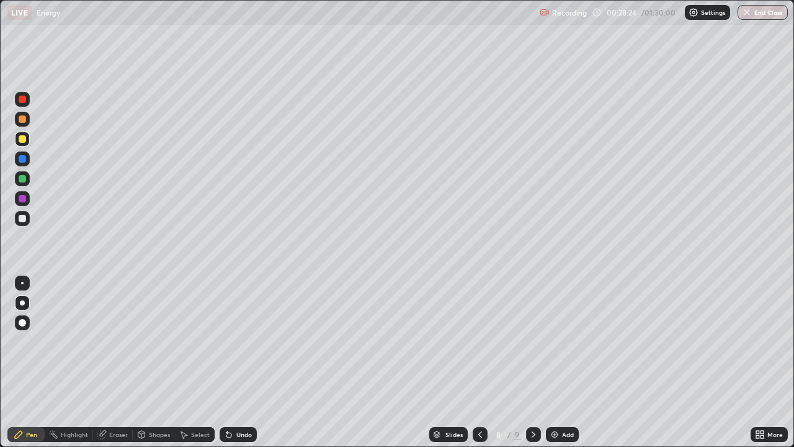
click at [238, 362] on div "Undo" at bounding box center [244, 434] width 16 height 6
click at [237, 362] on div "Undo" at bounding box center [244, 434] width 16 height 6
click at [238, 362] on div "Undo" at bounding box center [244, 434] width 16 height 6
click at [110, 362] on div "Eraser" at bounding box center [118, 434] width 19 height 6
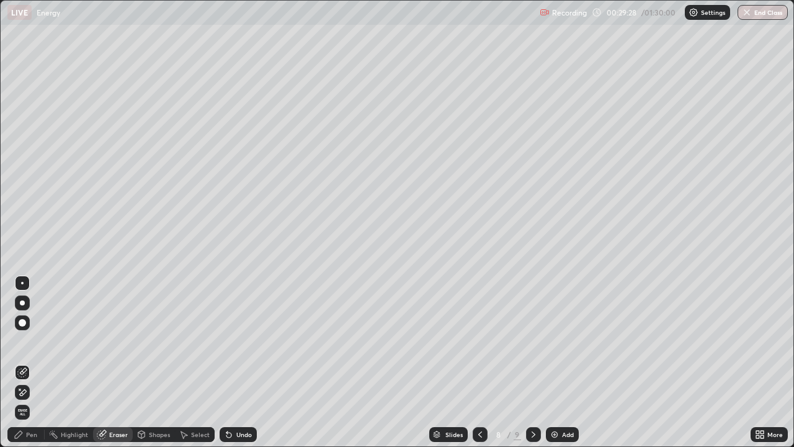
click at [35, 362] on div "Pen" at bounding box center [31, 434] width 11 height 6
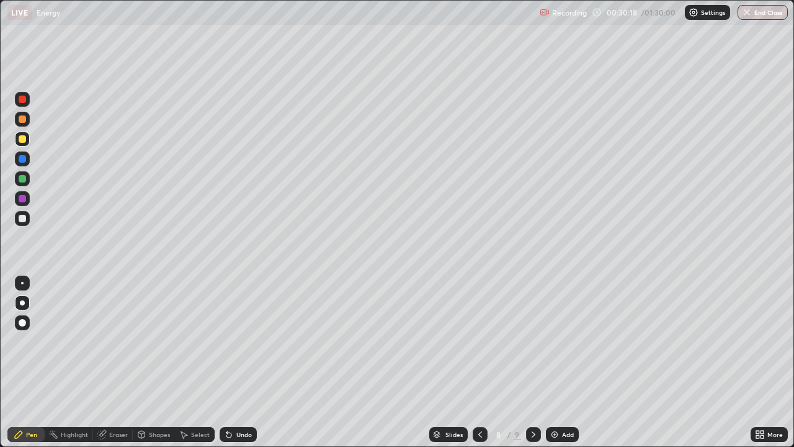
click at [195, 362] on div "Select" at bounding box center [200, 434] width 19 height 6
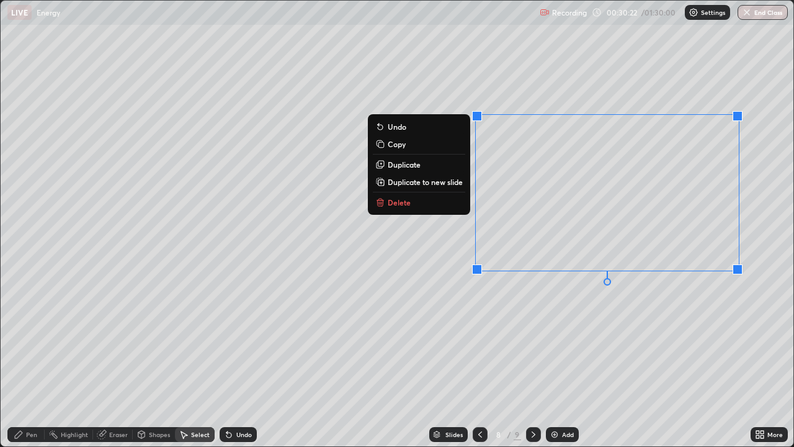
click at [496, 323] on div "0 ° Undo Copy Duplicate Duplicate to new slide Delete" at bounding box center [397, 223] width 793 height 445
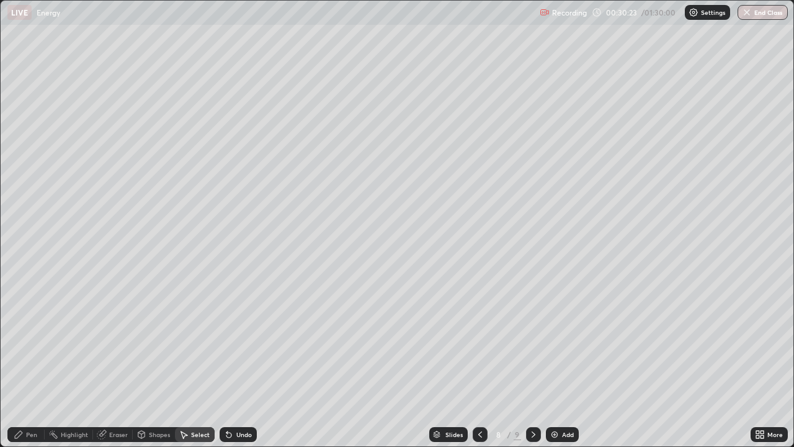
click at [35, 362] on div "Pen" at bounding box center [25, 434] width 37 height 15
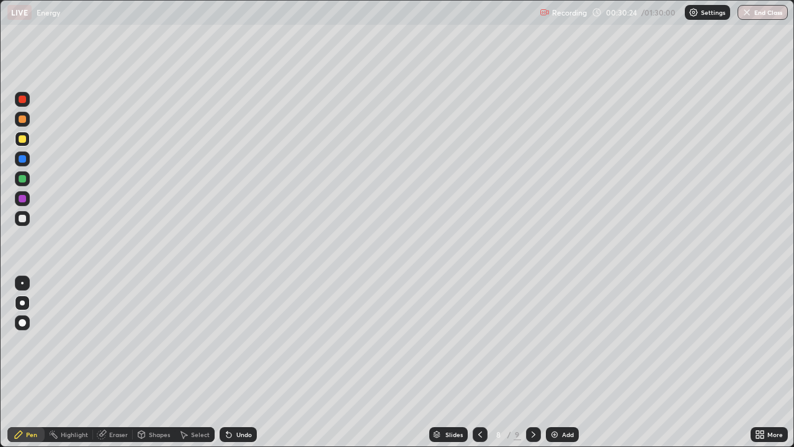
click at [107, 362] on div "Eraser" at bounding box center [113, 434] width 40 height 15
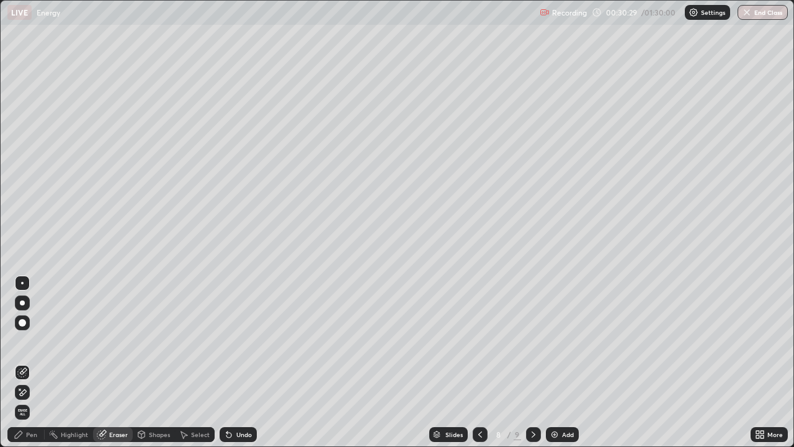
click at [30, 362] on div "Pen" at bounding box center [31, 434] width 11 height 6
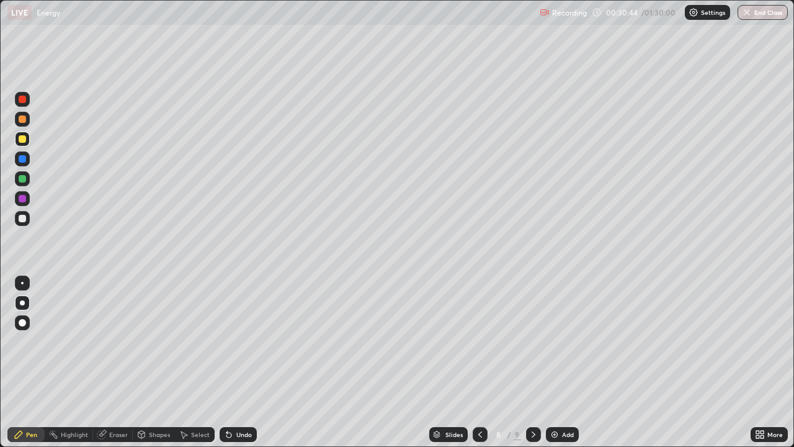
click at [118, 362] on div "Eraser" at bounding box center [118, 434] width 19 height 6
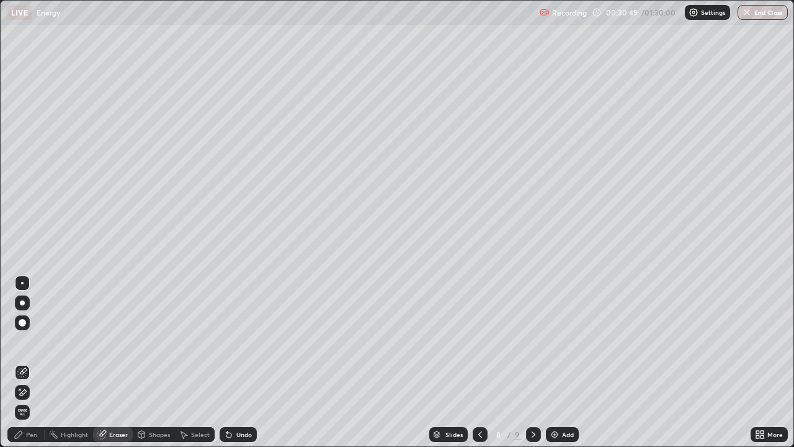
click at [34, 362] on div "Pen" at bounding box center [31, 434] width 11 height 6
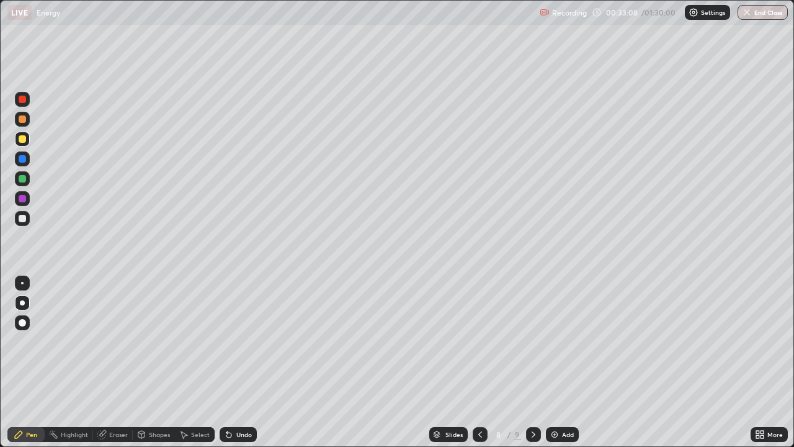
click at [552, 362] on img at bounding box center [555, 434] width 10 height 10
click at [563, 362] on div "Add" at bounding box center [568, 434] width 12 height 6
click at [0, 335] on div "Setting up your live class" at bounding box center [397, 223] width 794 height 447
click at [560, 362] on div "Add" at bounding box center [562, 434] width 33 height 15
click at [232, 362] on div "Undo" at bounding box center [238, 434] width 37 height 15
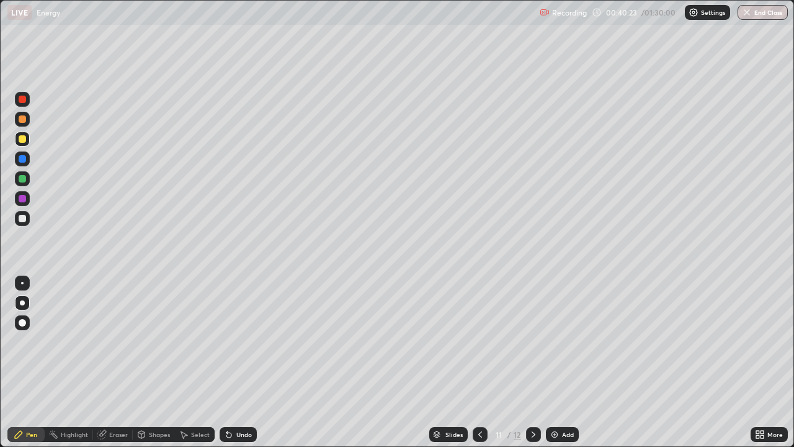
click at [233, 362] on div "Undo" at bounding box center [238, 434] width 37 height 15
click at [232, 362] on div "Undo" at bounding box center [238, 434] width 37 height 15
click at [236, 362] on div "Undo" at bounding box center [238, 434] width 37 height 15
click at [232, 362] on div "Undo" at bounding box center [238, 434] width 37 height 15
click at [23, 183] on div at bounding box center [22, 178] width 15 height 15
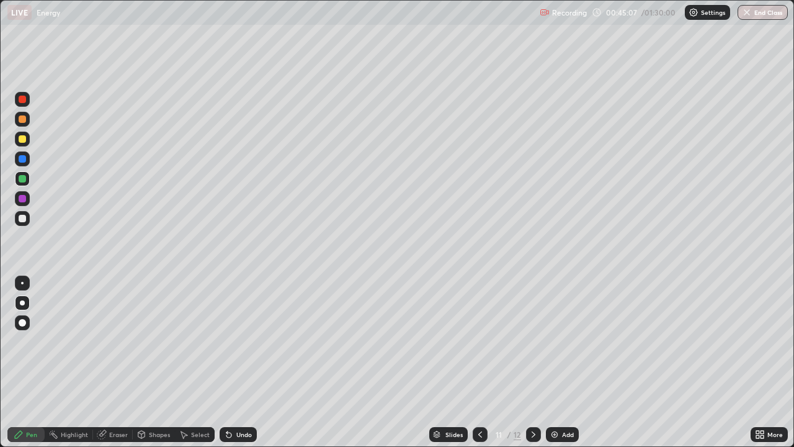
click at [202, 362] on div "Select" at bounding box center [200, 434] width 19 height 6
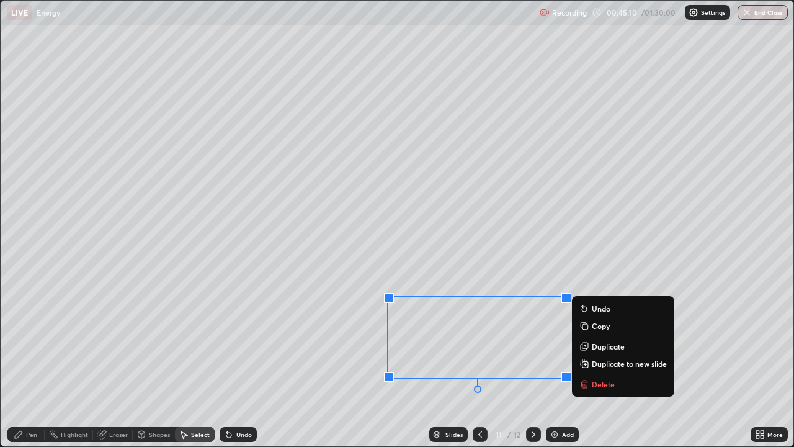
click at [589, 362] on icon at bounding box center [585, 364] width 10 height 10
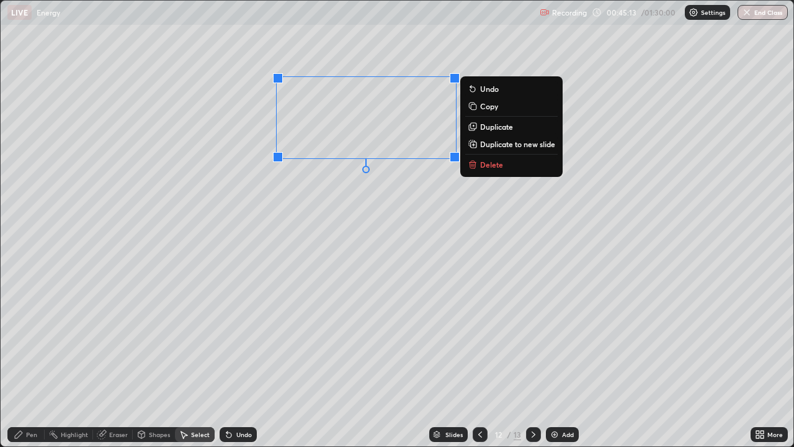
click at [29, 362] on div "Pen" at bounding box center [31, 434] width 11 height 6
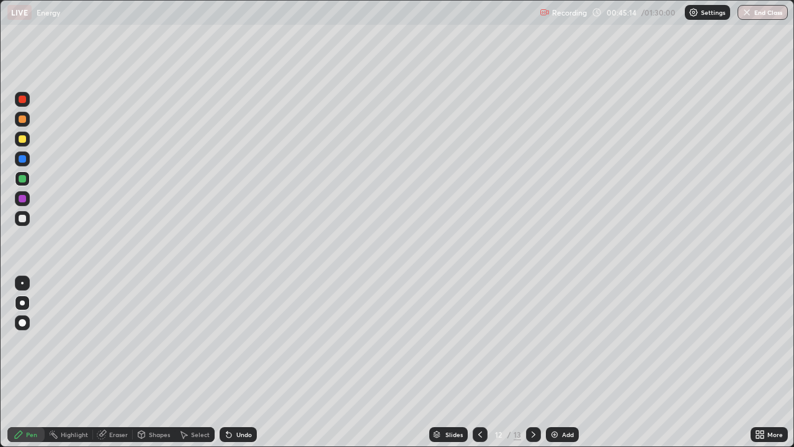
click at [25, 215] on div at bounding box center [22, 218] width 15 height 15
click at [238, 362] on div "Undo" at bounding box center [238, 434] width 37 height 15
click at [241, 362] on div "Undo" at bounding box center [238, 434] width 37 height 15
click at [556, 362] on img at bounding box center [555, 434] width 10 height 10
click at [240, 362] on div "Undo" at bounding box center [244, 434] width 16 height 6
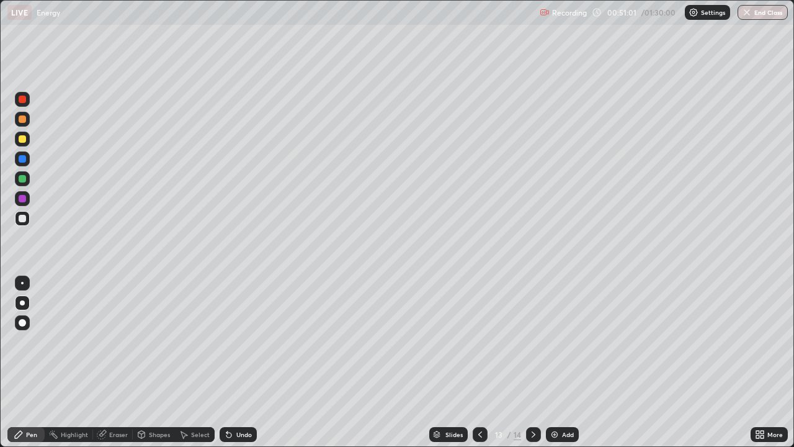
click at [241, 362] on div "Undo" at bounding box center [244, 434] width 16 height 6
click at [238, 362] on div "Undo" at bounding box center [238, 434] width 37 height 15
click at [243, 362] on div "Undo" at bounding box center [244, 434] width 16 height 6
click at [0, 305] on div "Setting up your live class" at bounding box center [397, 223] width 794 height 447
click at [17, 140] on div at bounding box center [22, 139] width 15 height 15
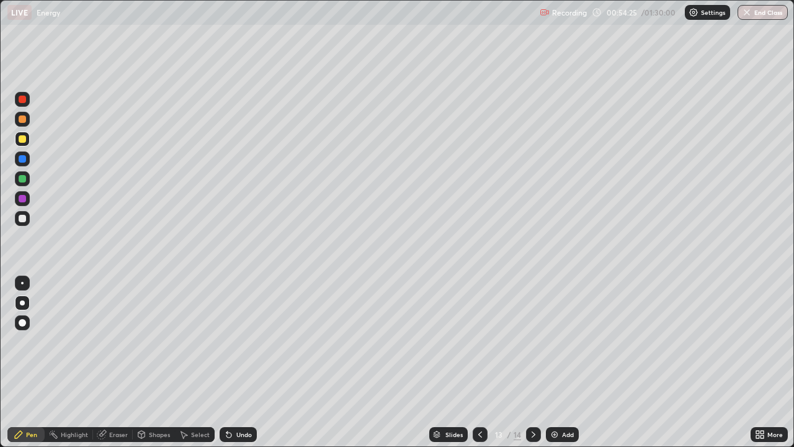
click at [0, 292] on div "Setting up your live class" at bounding box center [397, 223] width 794 height 447
click at [0, 357] on div "Setting up your live class" at bounding box center [397, 223] width 794 height 447
click at [758, 11] on button "End Class" at bounding box center [763, 12] width 50 height 15
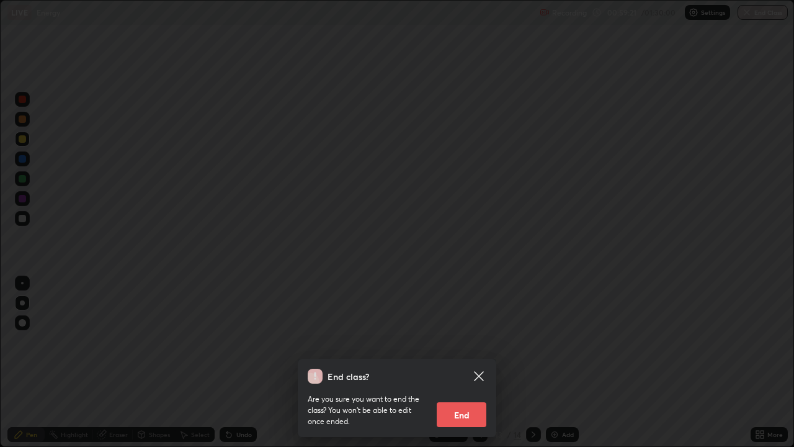
click at [469, 362] on button "End" at bounding box center [462, 414] width 50 height 25
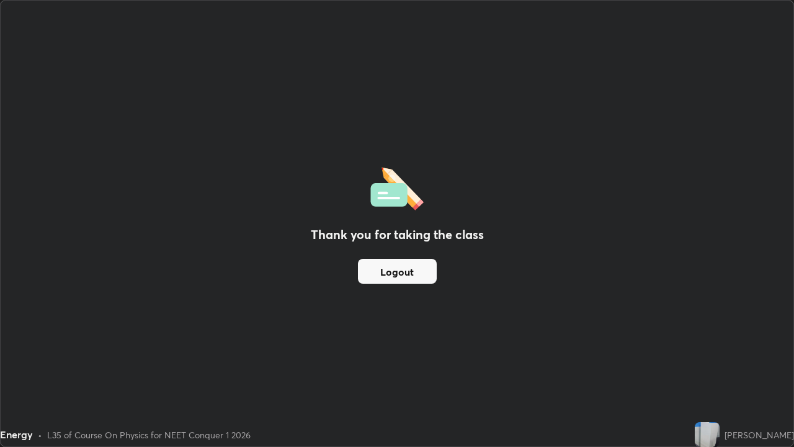
click at [376, 362] on div "Thank you for taking the class Logout" at bounding box center [397, 223] width 793 height 445
click at [367, 292] on div "Thank you for taking the class Logout" at bounding box center [397, 223] width 793 height 445
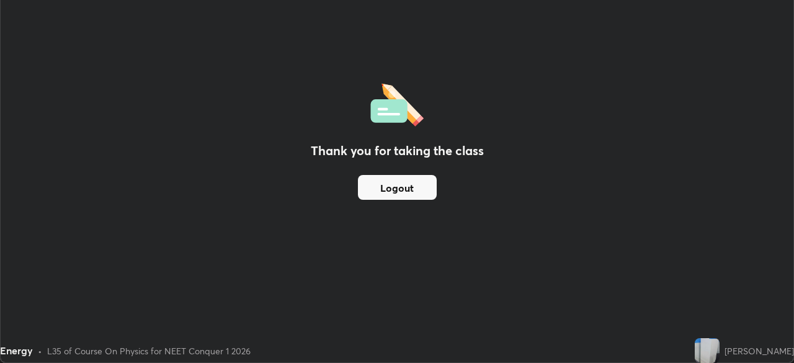
scroll to position [61682, 61251]
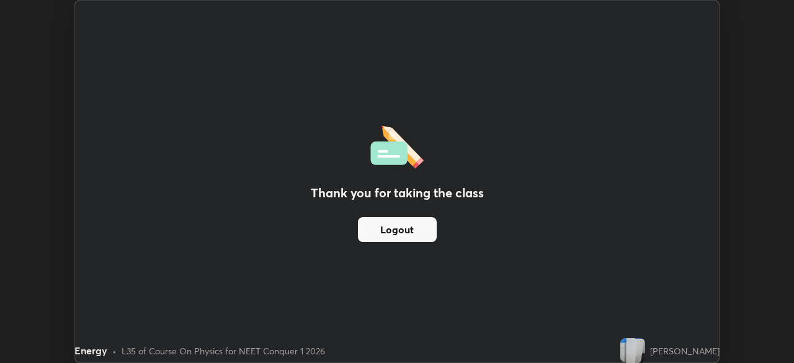
click at [421, 228] on button "Logout" at bounding box center [397, 229] width 79 height 25
